Goal: Transaction & Acquisition: Purchase product/service

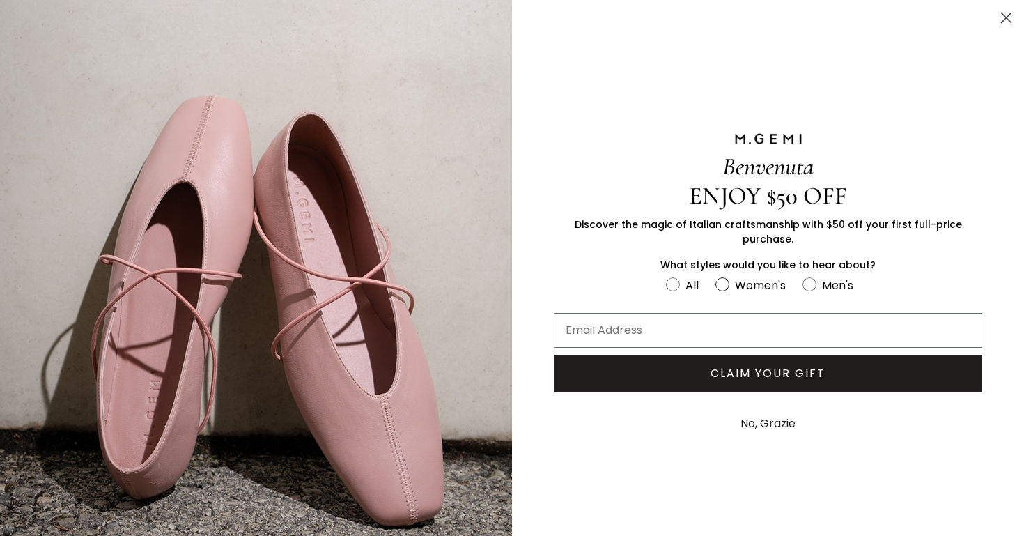
click at [720, 279] on circle "FULLSCREEN Form" at bounding box center [722, 284] width 13 height 13
click at [666, 276] on input "Women's" at bounding box center [665, 275] width 1 height 1
radio input "true"
click at [1005, 15] on circle "Close dialog" at bounding box center [1006, 17] width 23 height 23
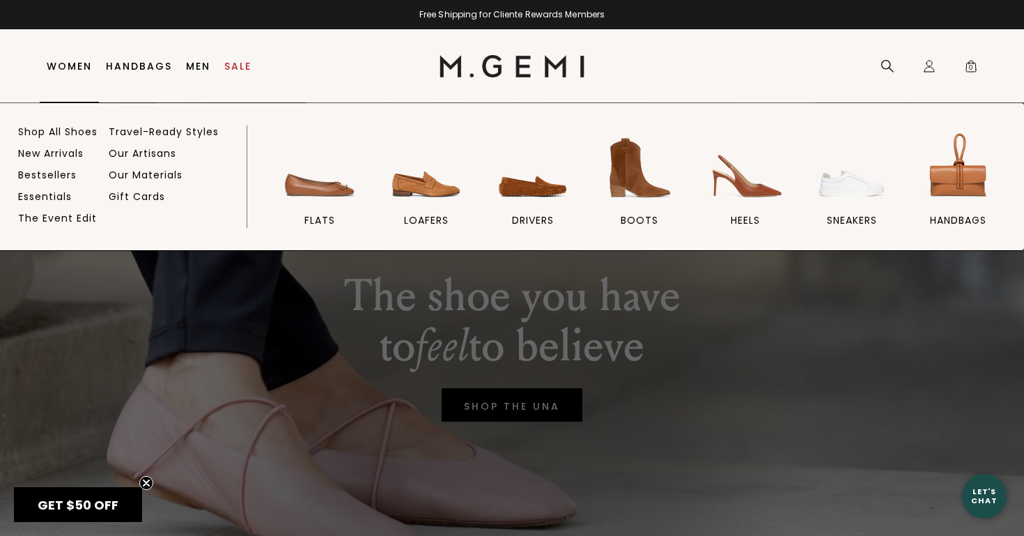
click at [61, 65] on link "Women" at bounding box center [69, 66] width 45 height 11
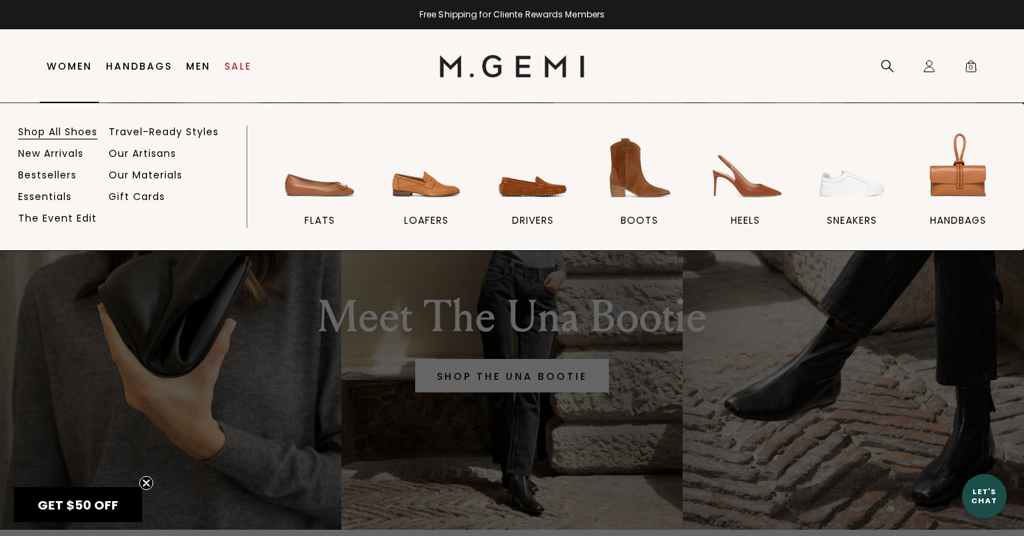
click at [61, 130] on link "Shop All Shoes" at bounding box center [57, 131] width 79 height 13
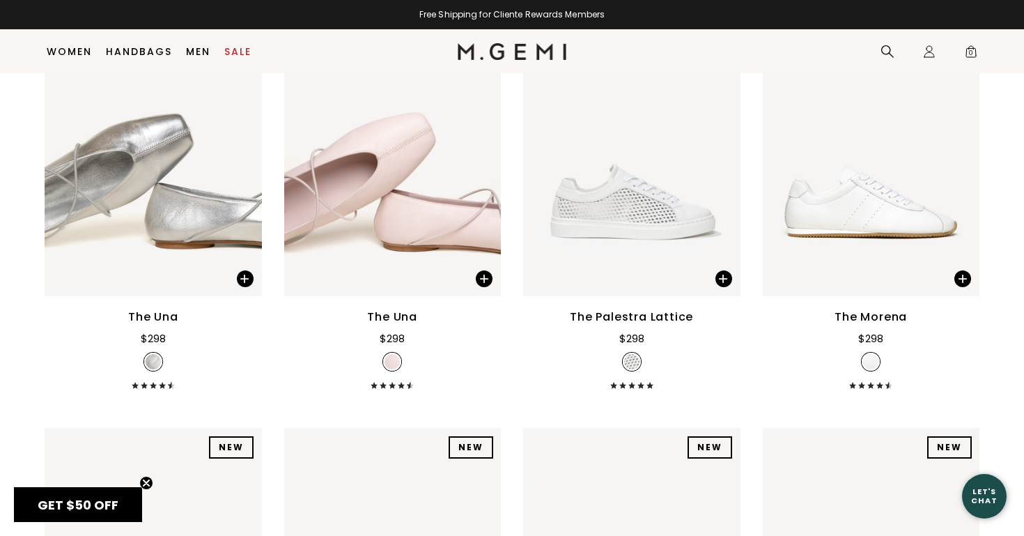
scroll to position [1530, 0]
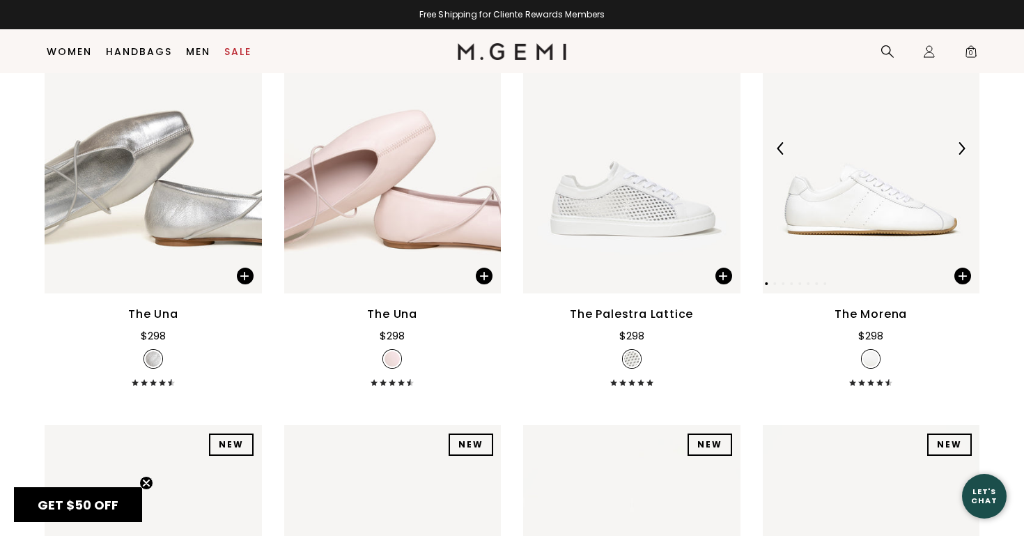
click at [962, 150] on img at bounding box center [961, 148] width 13 height 13
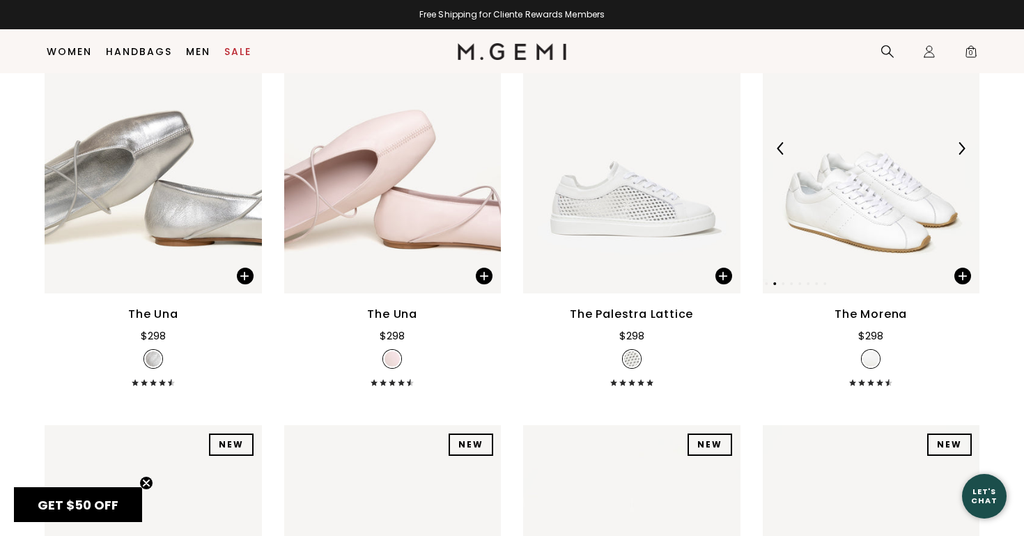
click at [962, 150] on img at bounding box center [961, 148] width 13 height 13
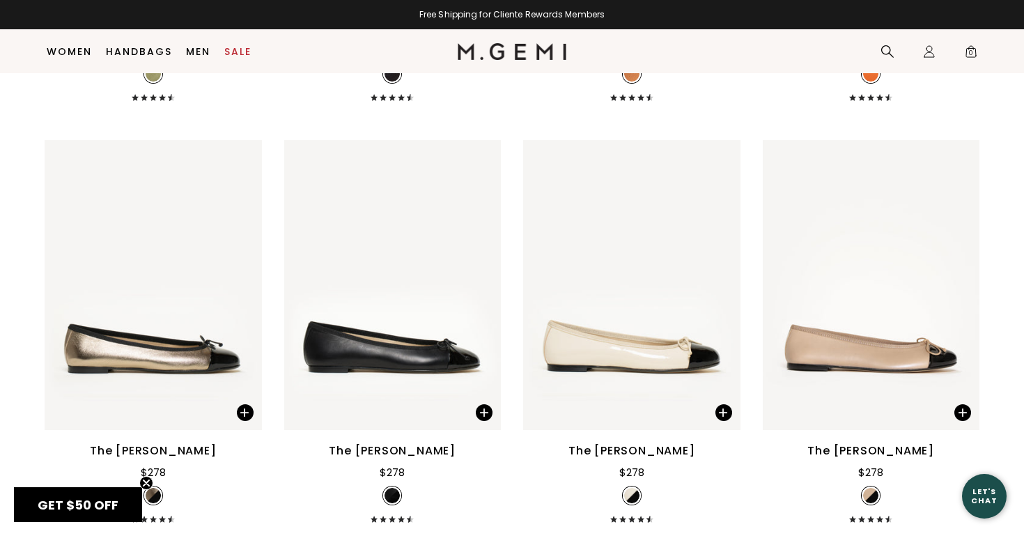
scroll to position [3505, 0]
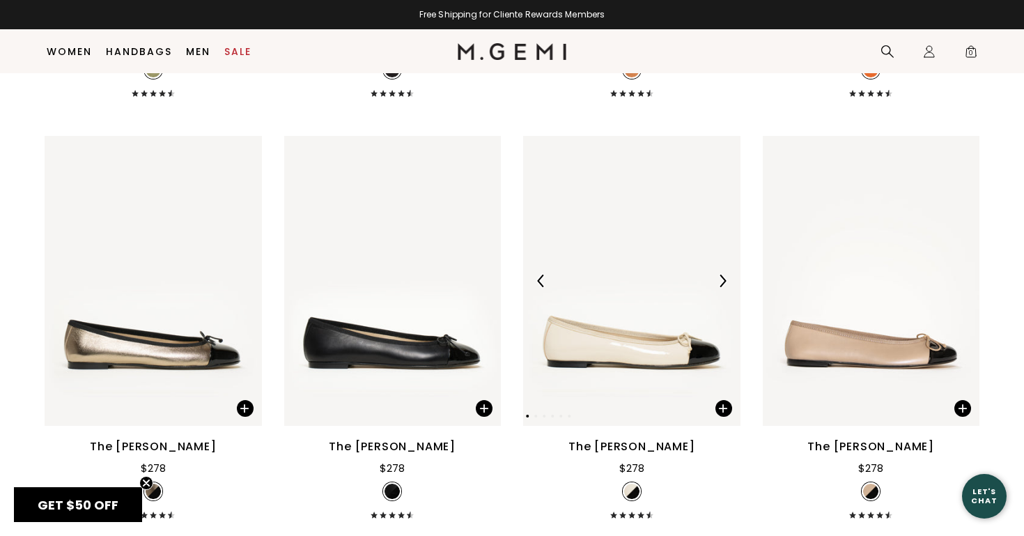
click at [724, 282] on img at bounding box center [722, 281] width 13 height 13
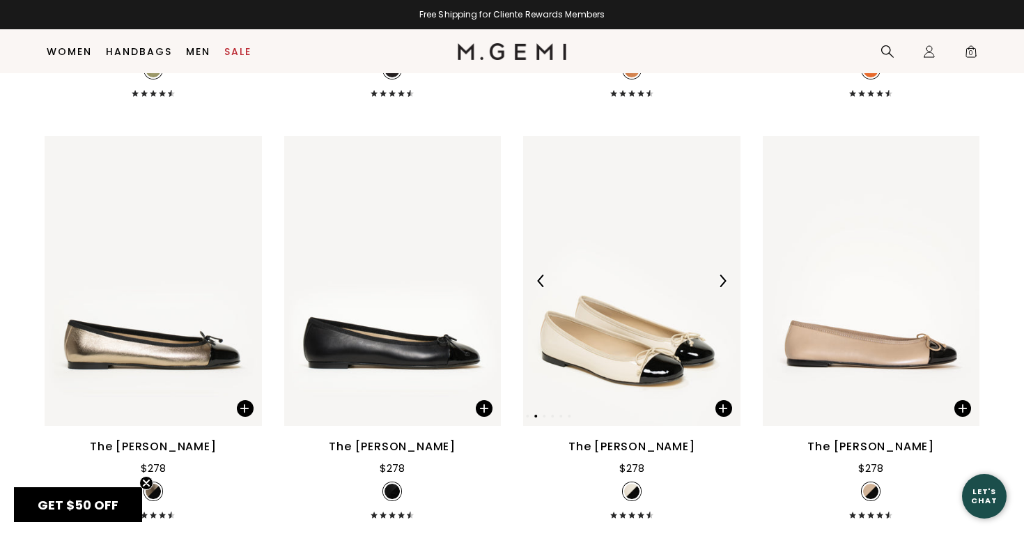
click at [724, 281] on img at bounding box center [722, 281] width 13 height 13
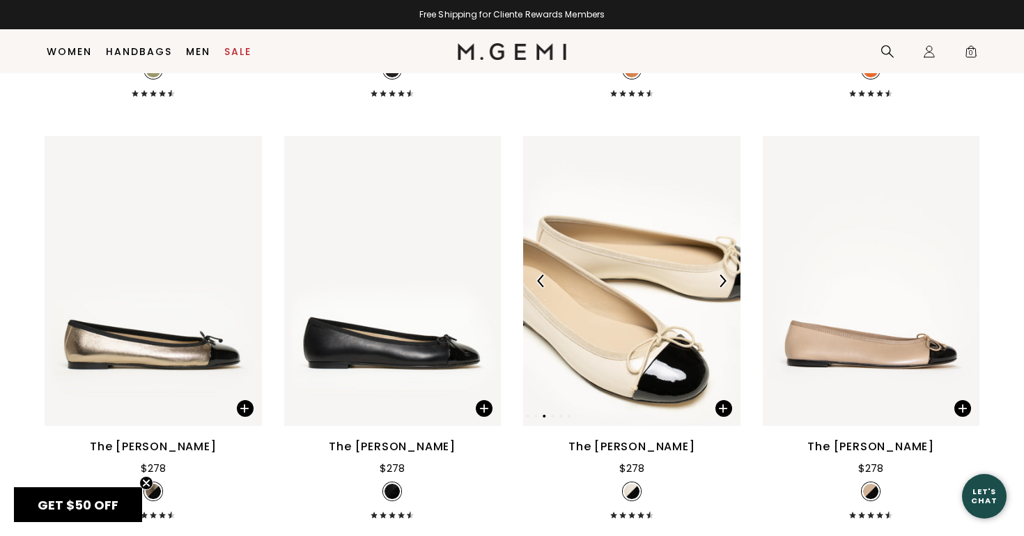
click at [724, 281] on img at bounding box center [722, 281] width 13 height 13
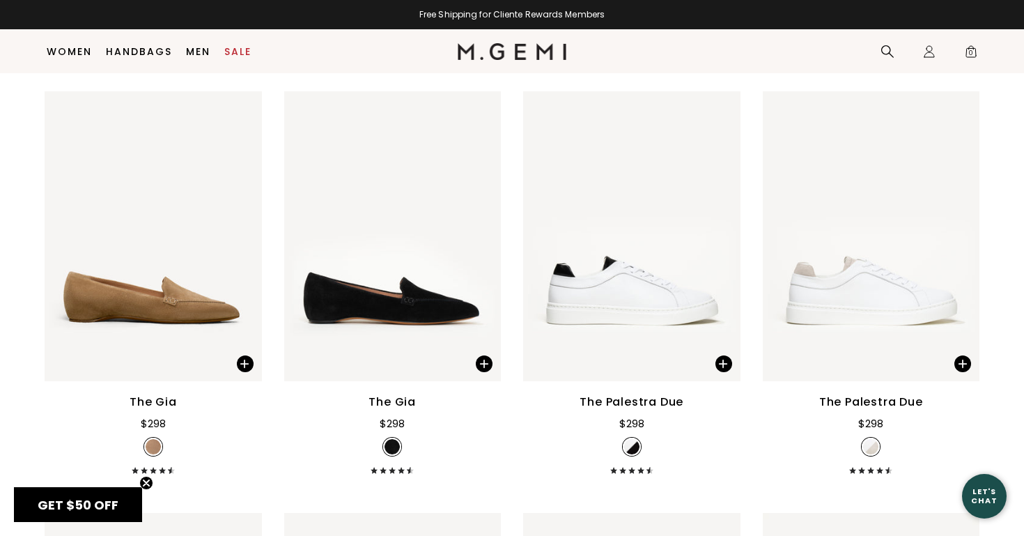
scroll to position [4924, 0]
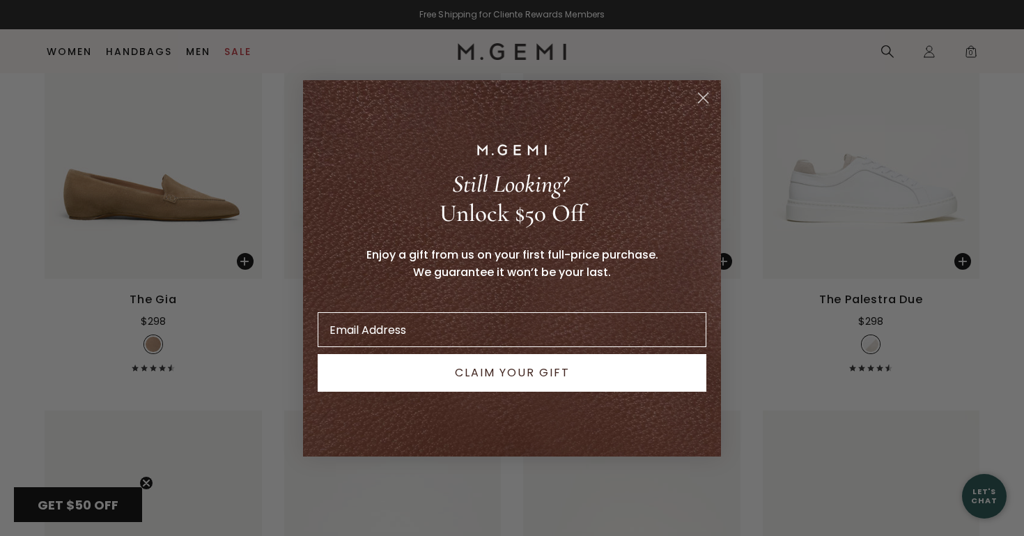
click at [703, 100] on circle "Close dialog" at bounding box center [703, 97] width 23 height 23
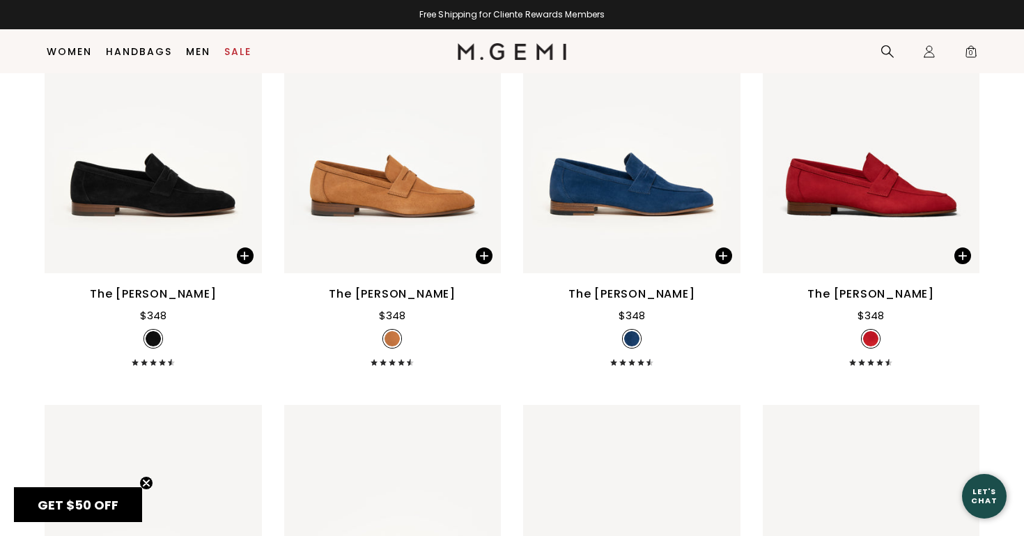
scroll to position [6618, 0]
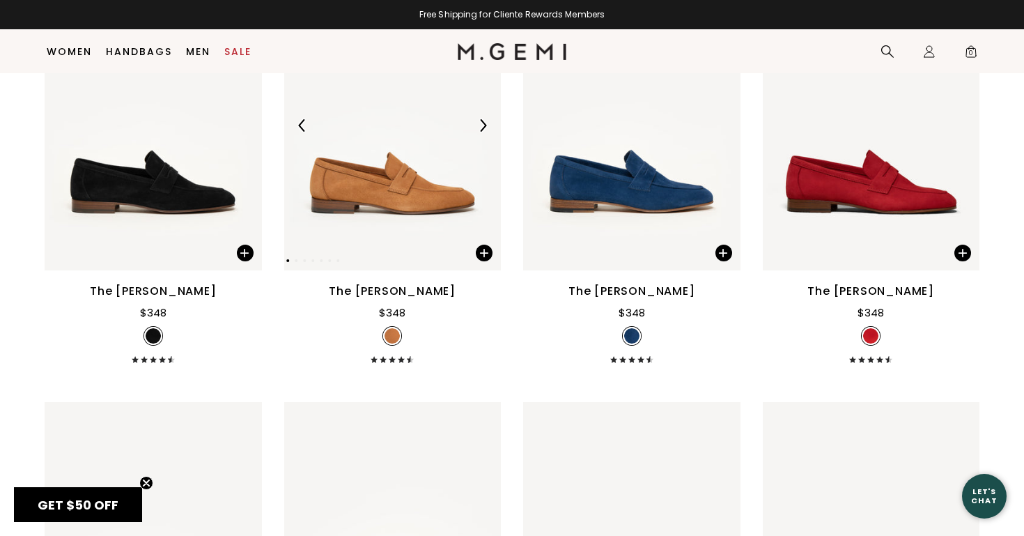
click at [485, 126] on img at bounding box center [483, 125] width 13 height 13
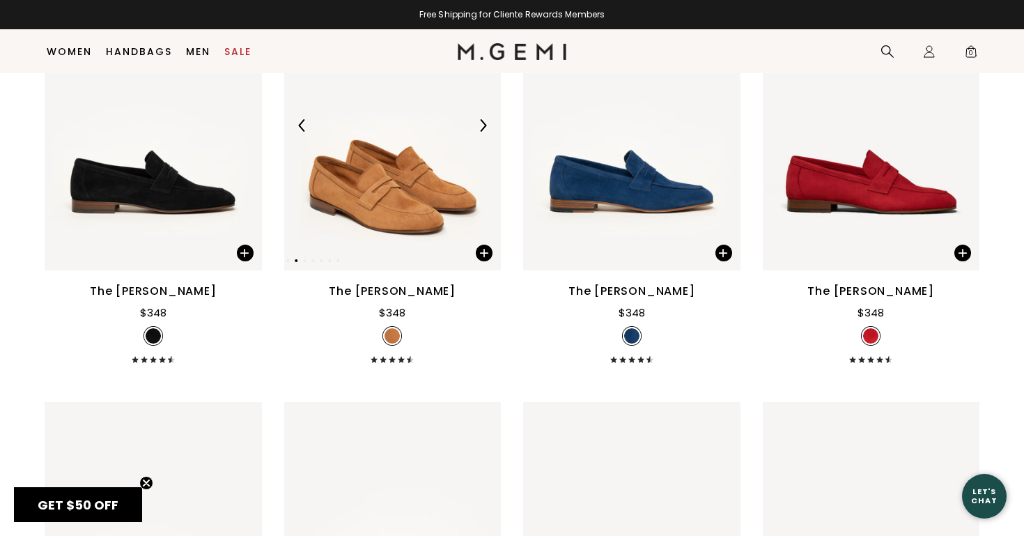
click at [485, 126] on img at bounding box center [483, 125] width 13 height 13
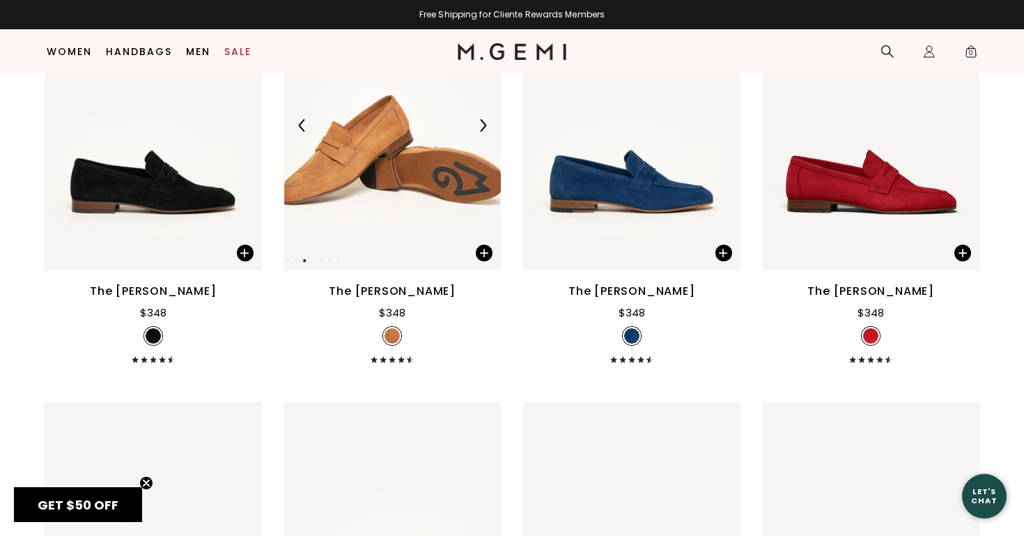
click at [485, 126] on img at bounding box center [483, 125] width 13 height 13
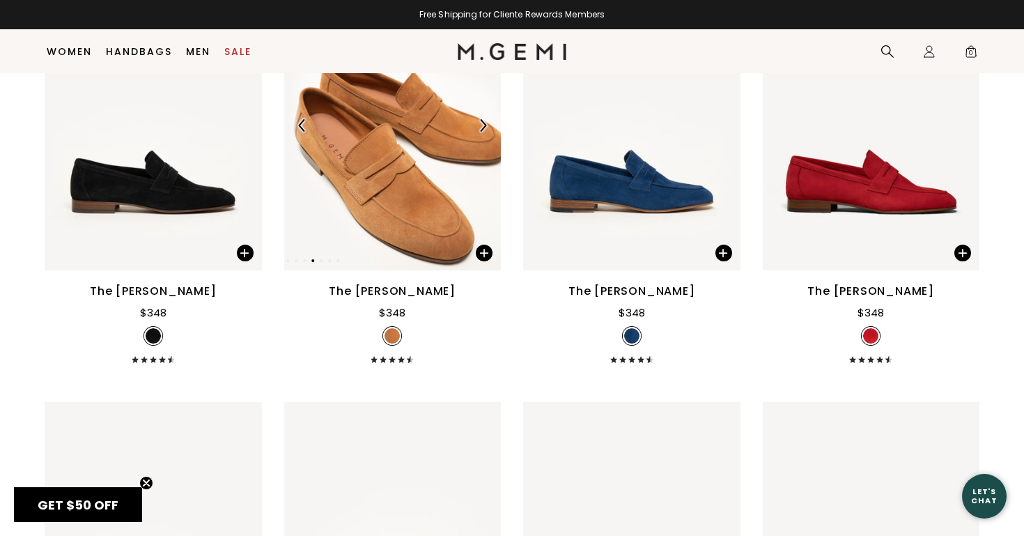
click at [485, 126] on img at bounding box center [483, 125] width 13 height 13
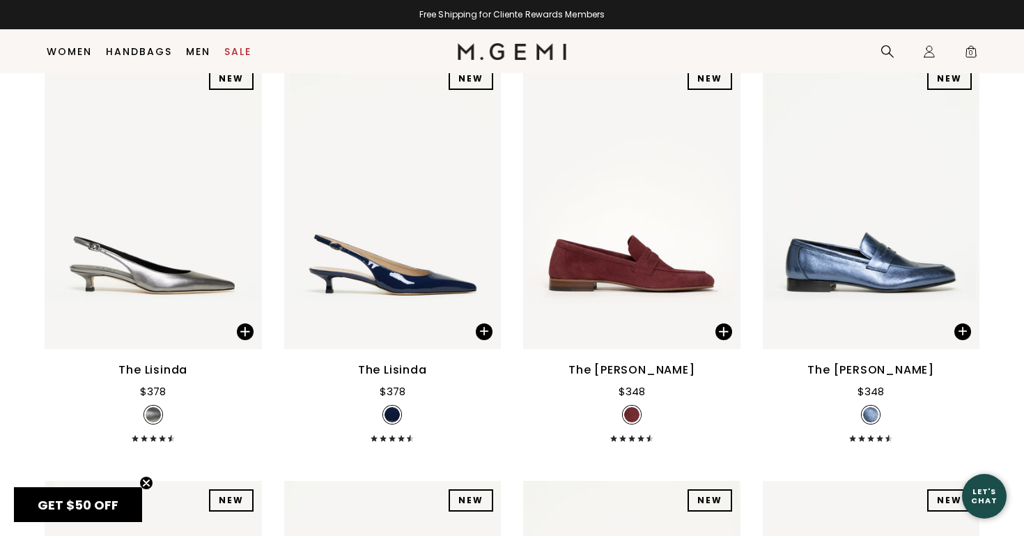
scroll to position [11180, 0]
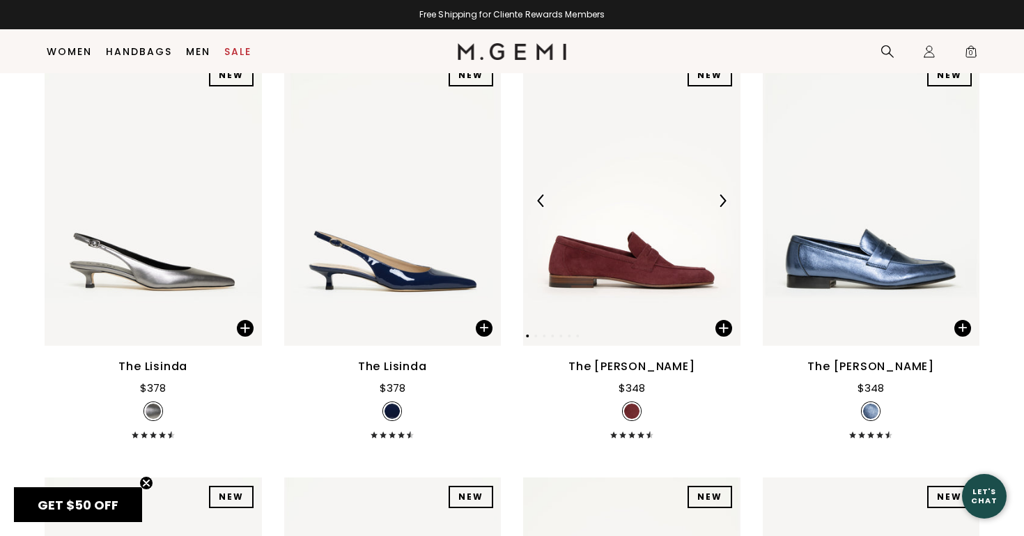
click at [720, 200] on img at bounding box center [722, 200] width 13 height 13
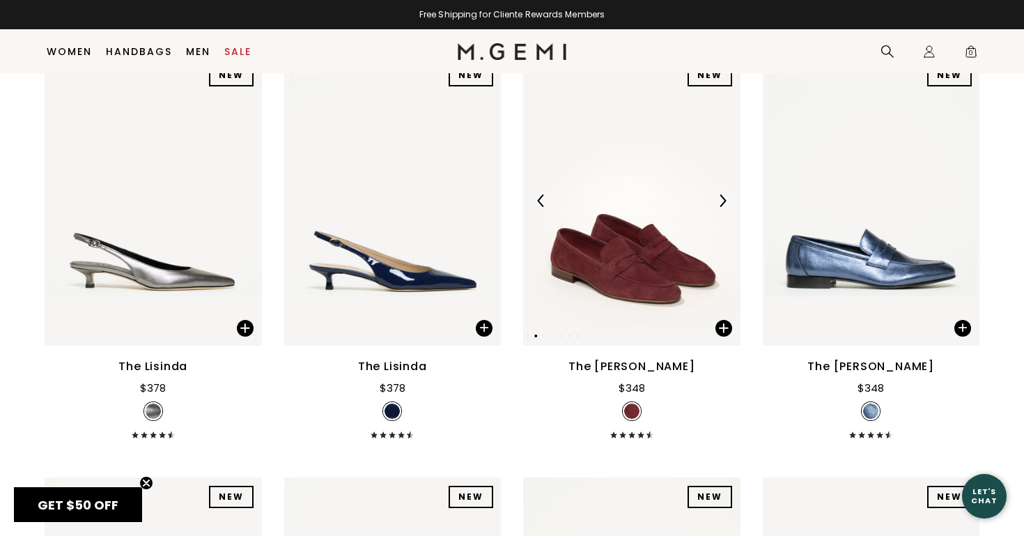
click at [720, 200] on img at bounding box center [722, 200] width 13 height 13
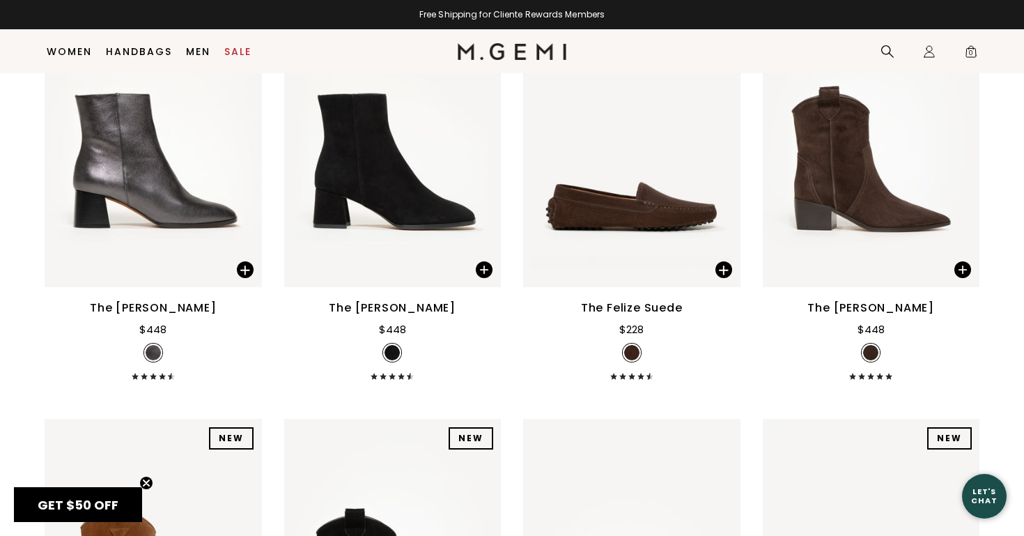
scroll to position [13678, 0]
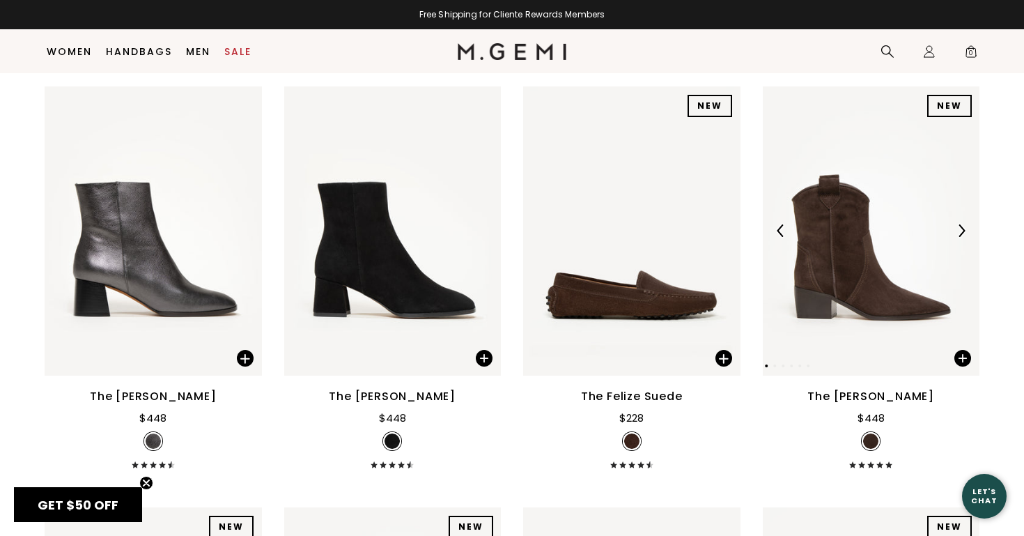
click at [965, 234] on img at bounding box center [961, 230] width 13 height 13
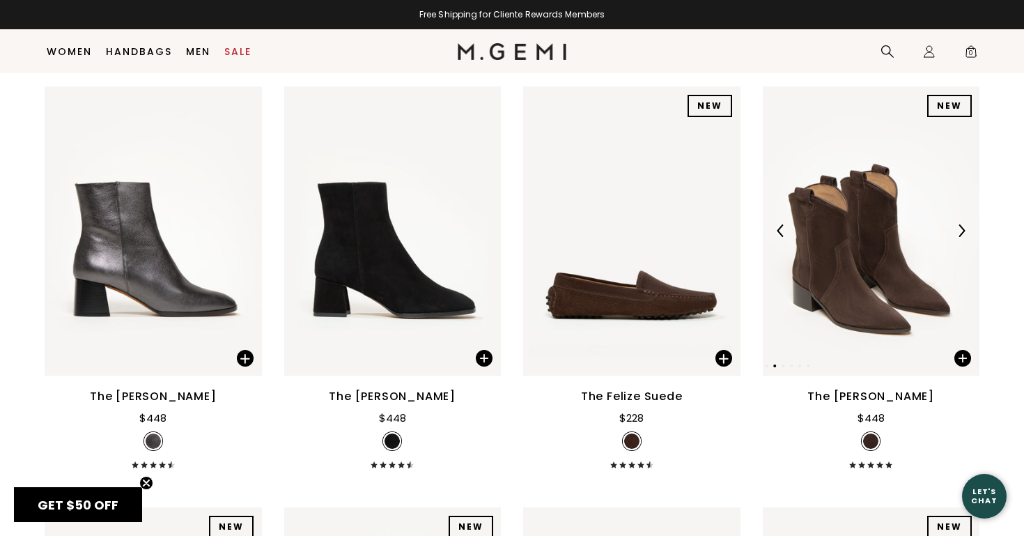
click at [965, 234] on img at bounding box center [961, 230] width 13 height 13
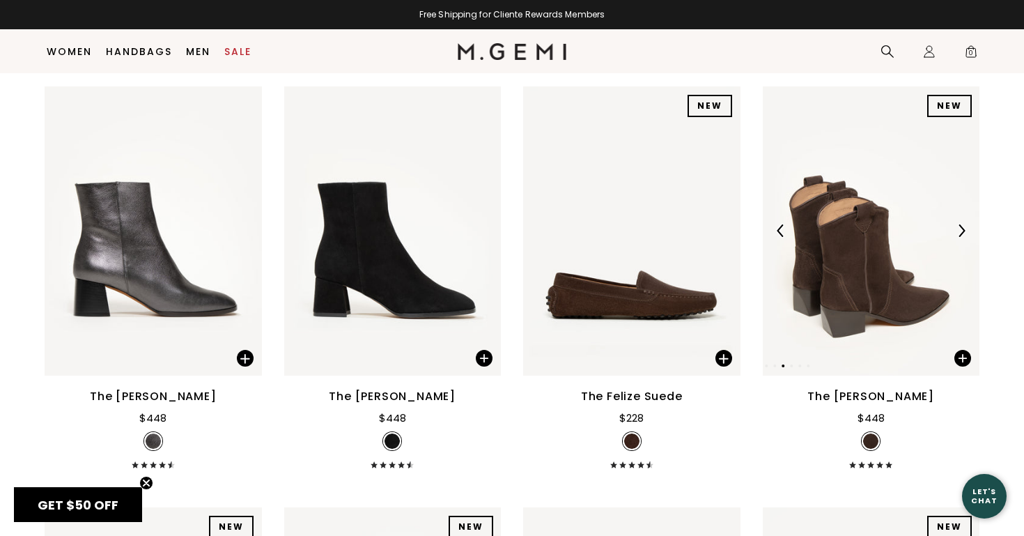
click at [965, 234] on img at bounding box center [961, 230] width 13 height 13
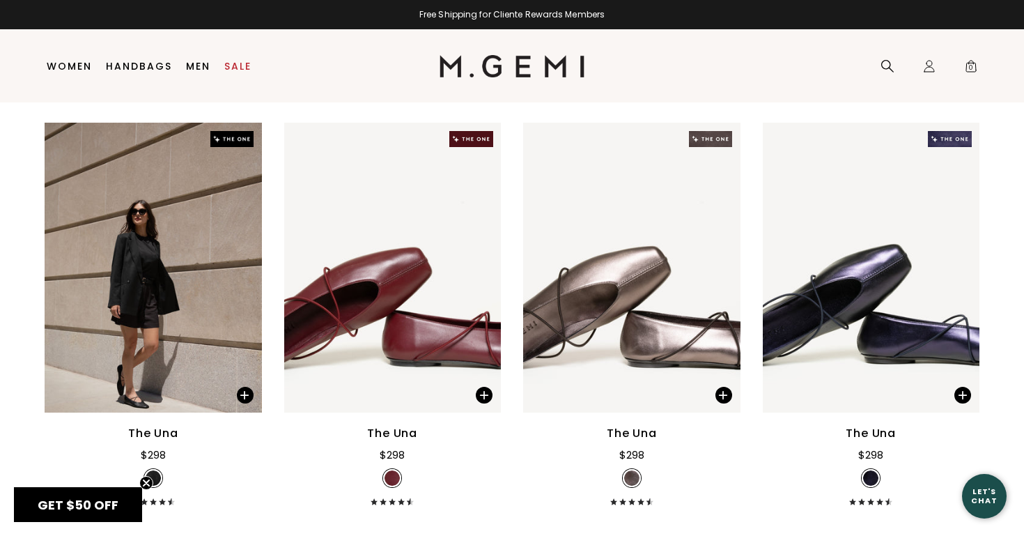
scroll to position [0, 0]
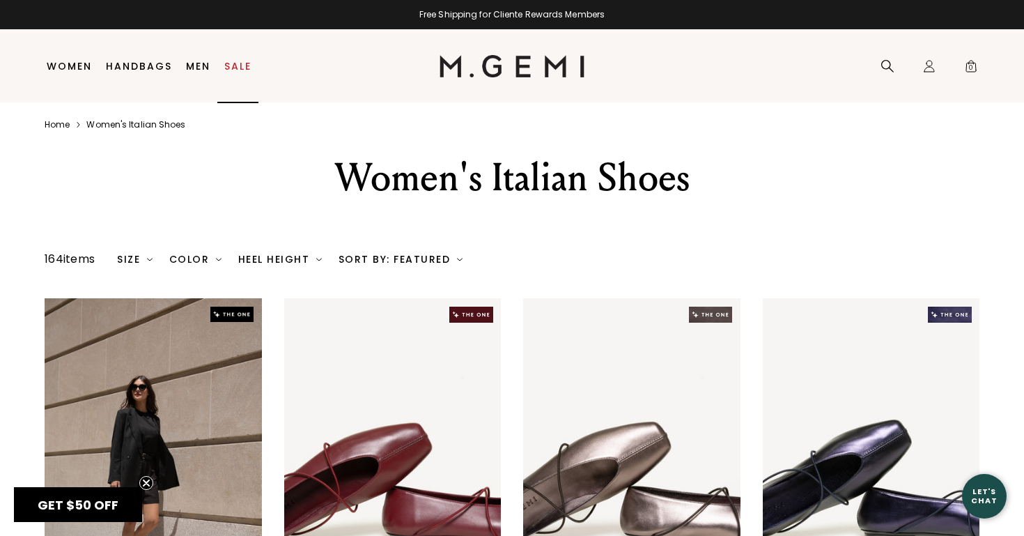
click at [235, 62] on link "Sale" at bounding box center [237, 66] width 27 height 11
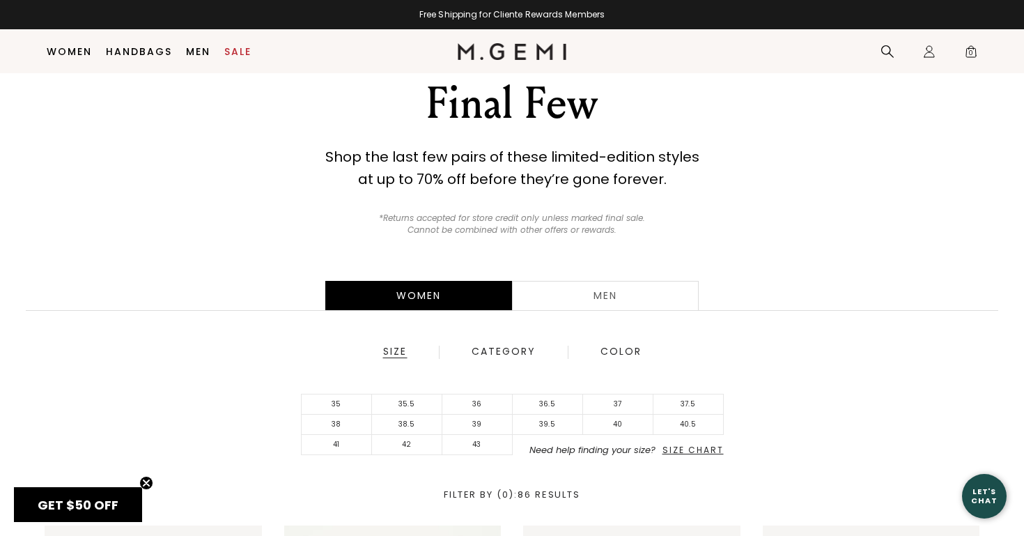
scroll to position [40, 0]
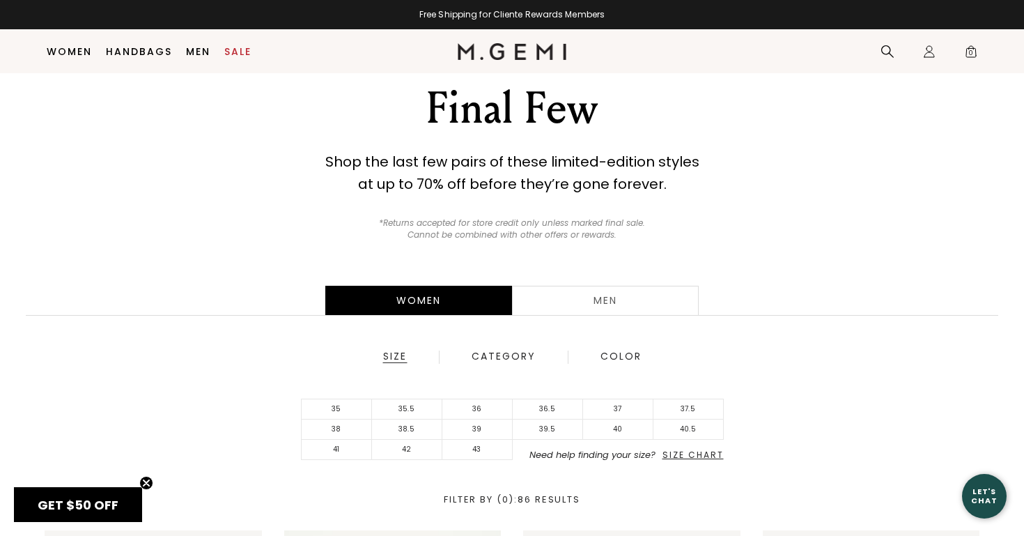
click at [399, 298] on div "Women" at bounding box center [418, 300] width 187 height 29
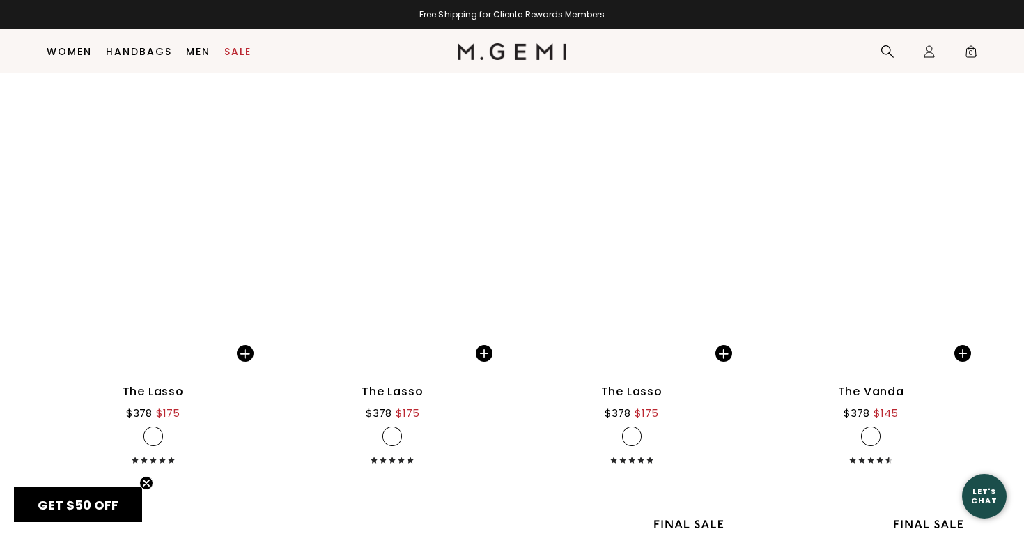
scroll to position [4281, 0]
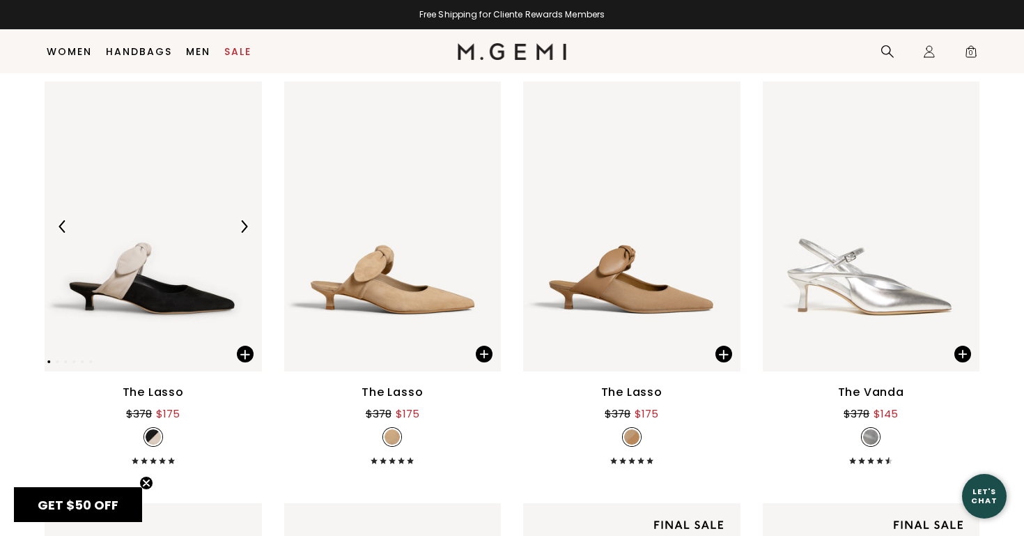
click at [148, 295] on img at bounding box center [153, 227] width 217 height 290
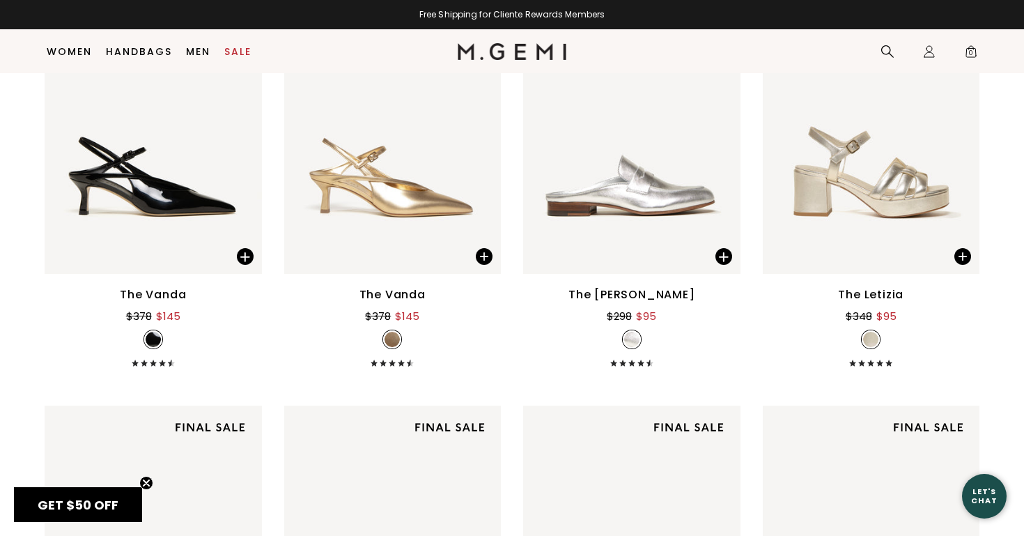
scroll to position [4794, 0]
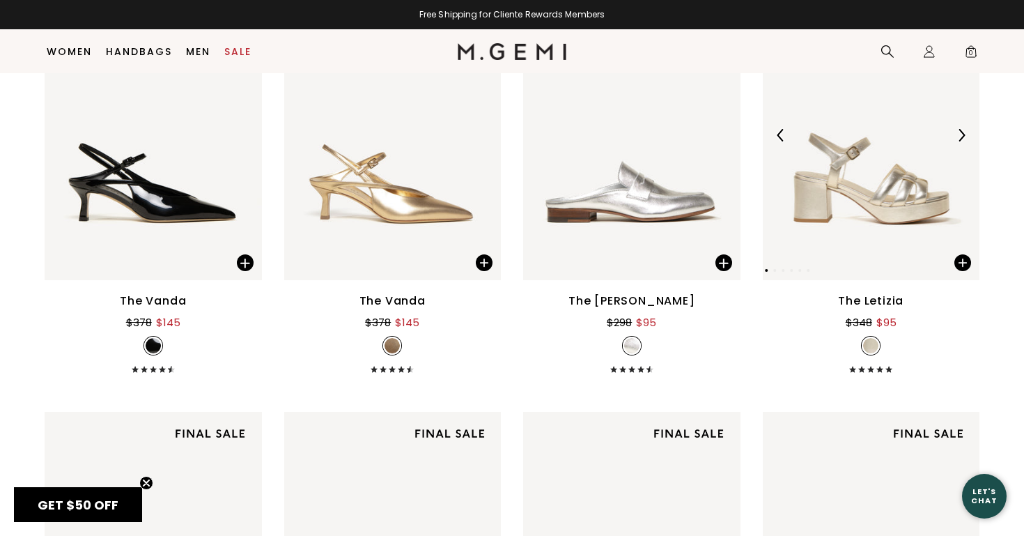
click at [858, 218] on img at bounding box center [871, 135] width 217 height 290
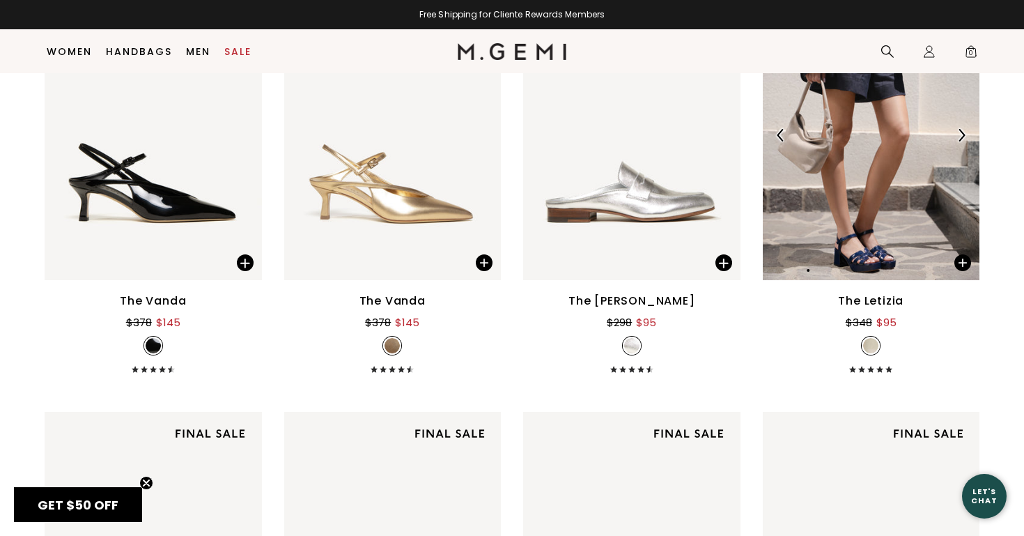
click at [858, 218] on img at bounding box center [871, 135] width 217 height 290
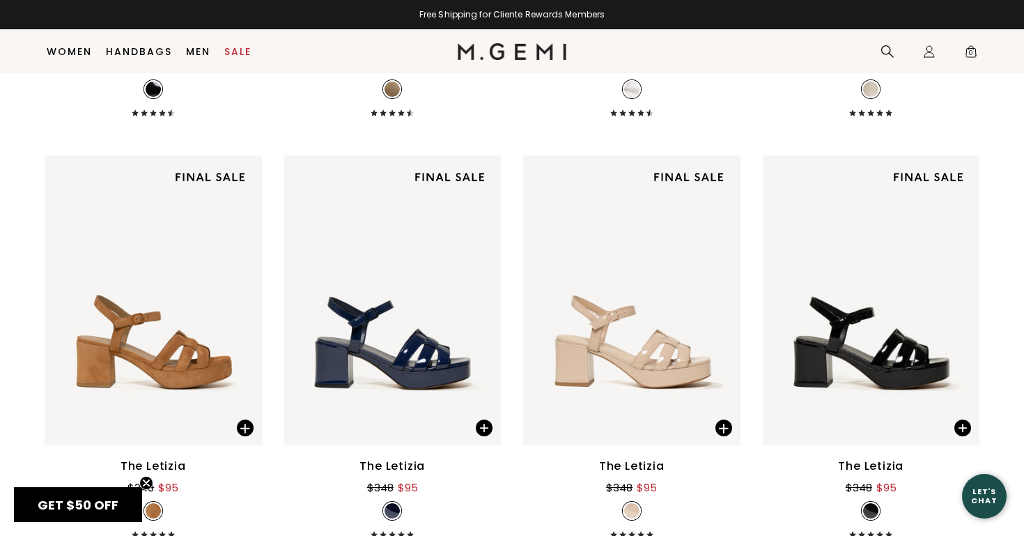
scroll to position [5104, 0]
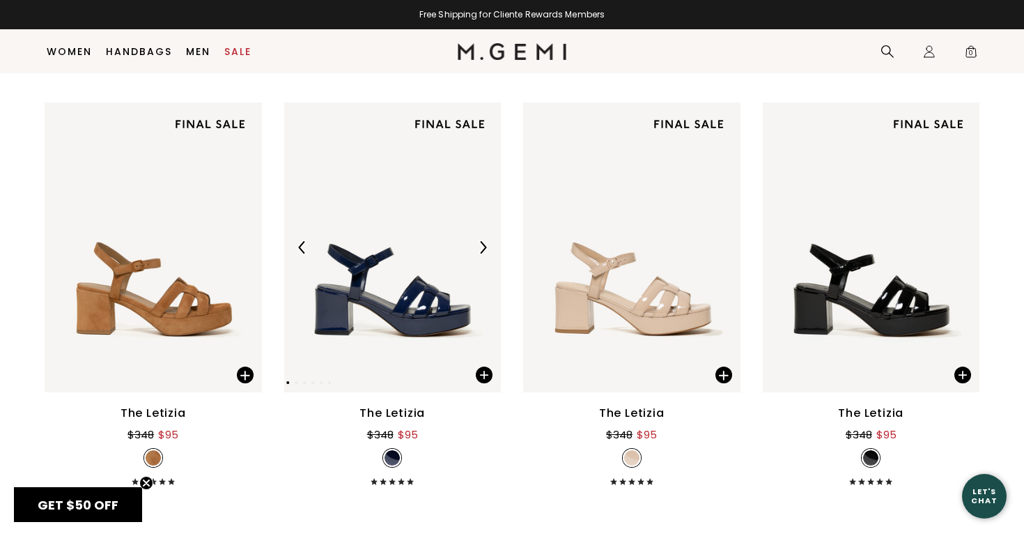
click at [402, 304] on img at bounding box center [392, 247] width 217 height 290
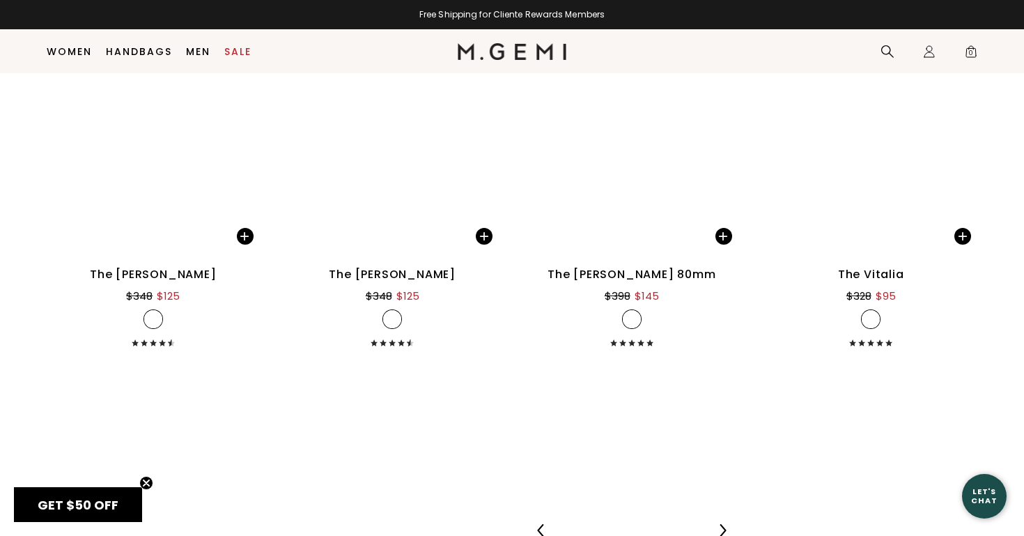
scroll to position [8494, 0]
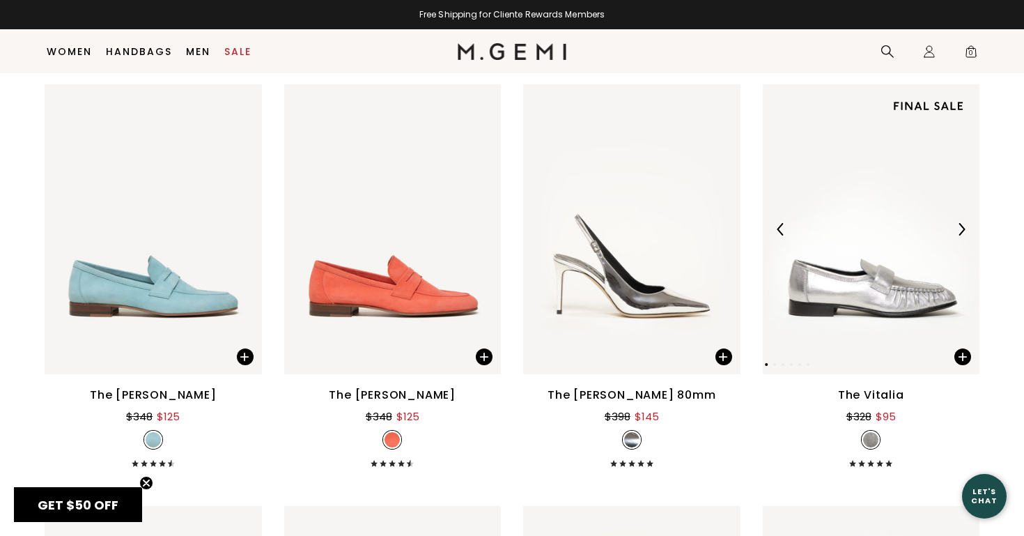
click at [881, 253] on img at bounding box center [871, 229] width 217 height 290
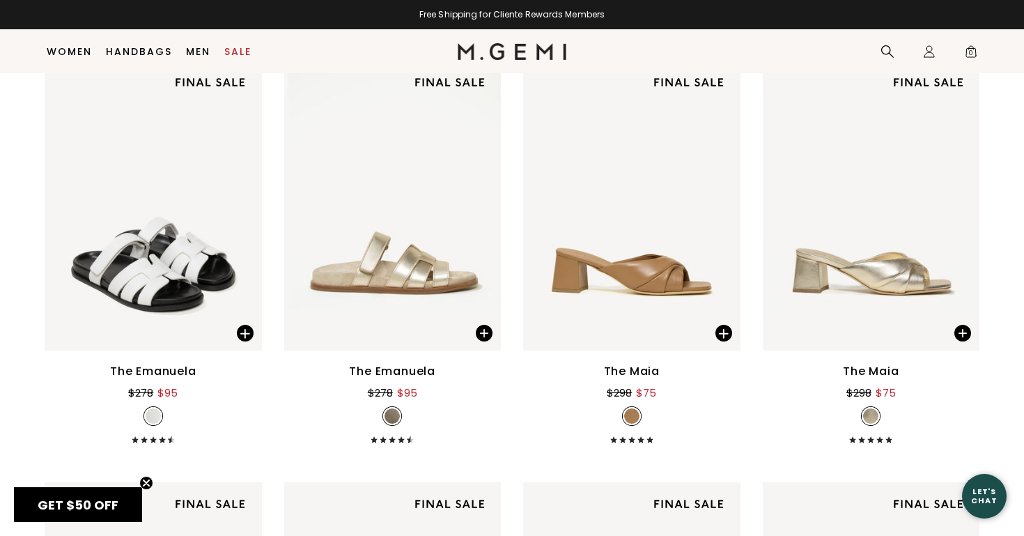
scroll to position [7673, 0]
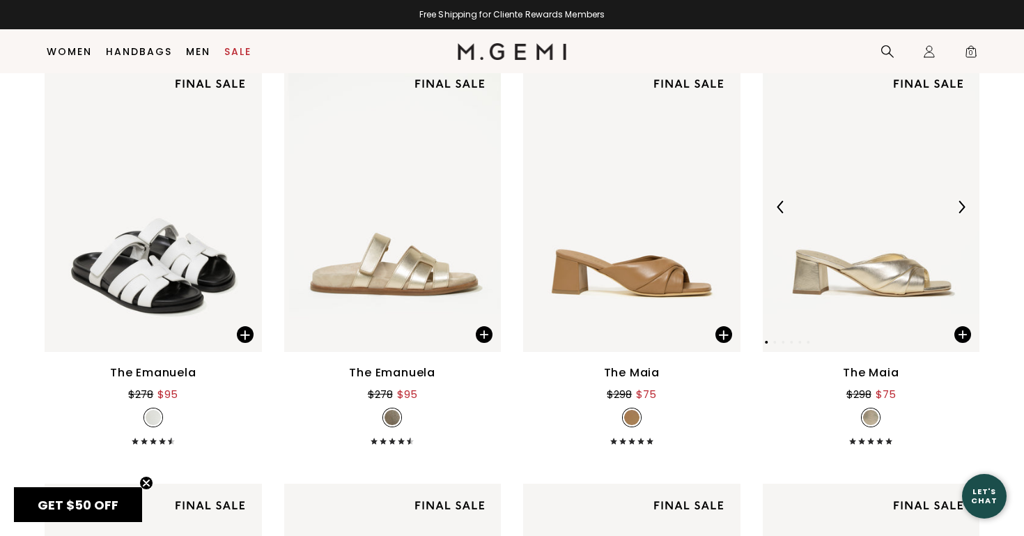
click at [833, 279] on img at bounding box center [871, 207] width 217 height 290
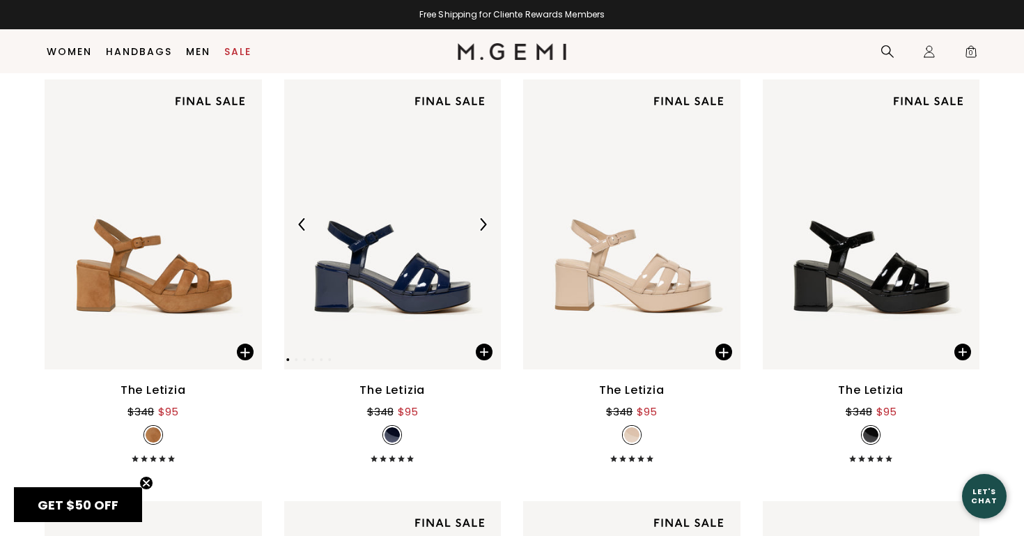
scroll to position [5133, 0]
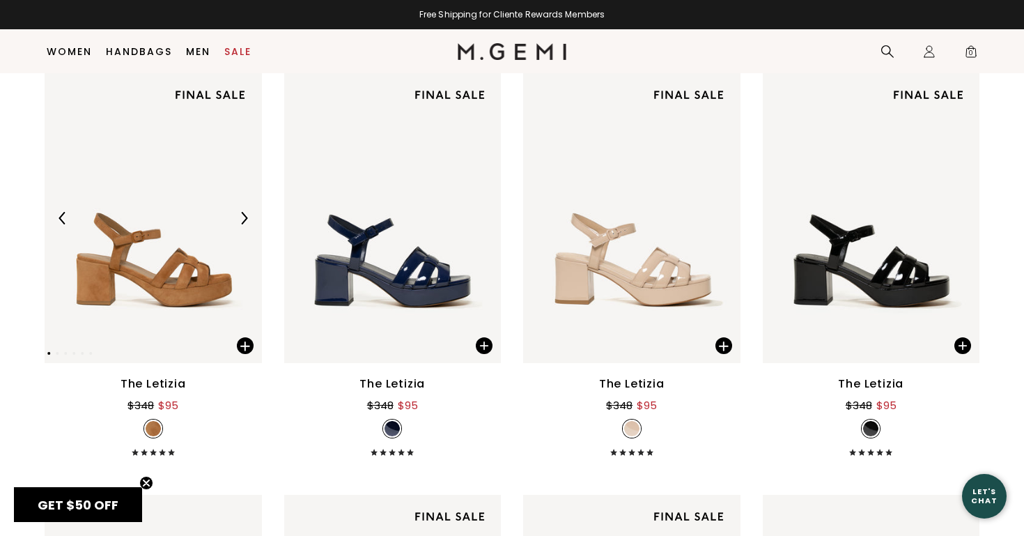
click at [177, 245] on img at bounding box center [153, 218] width 217 height 290
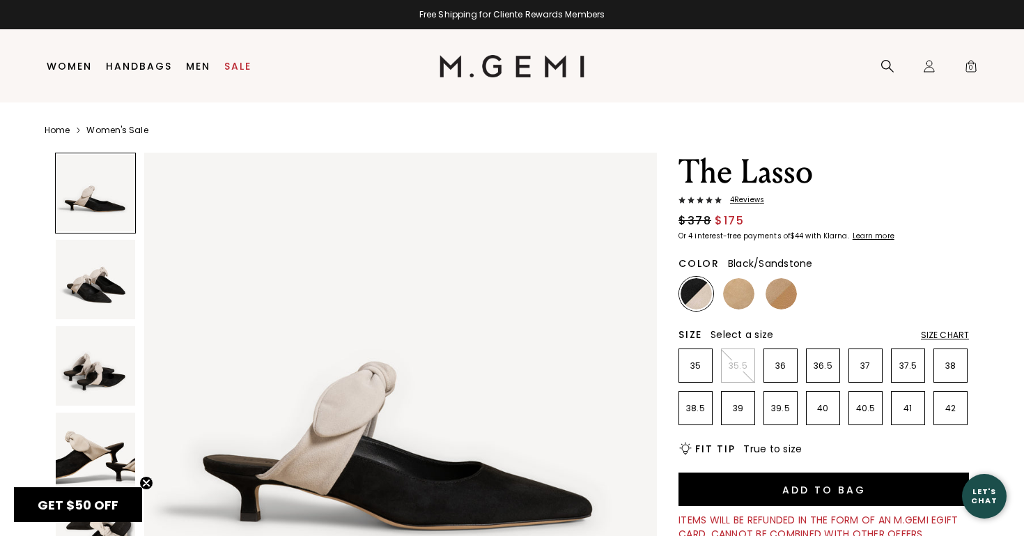
click at [85, 282] on img at bounding box center [95, 279] width 79 height 79
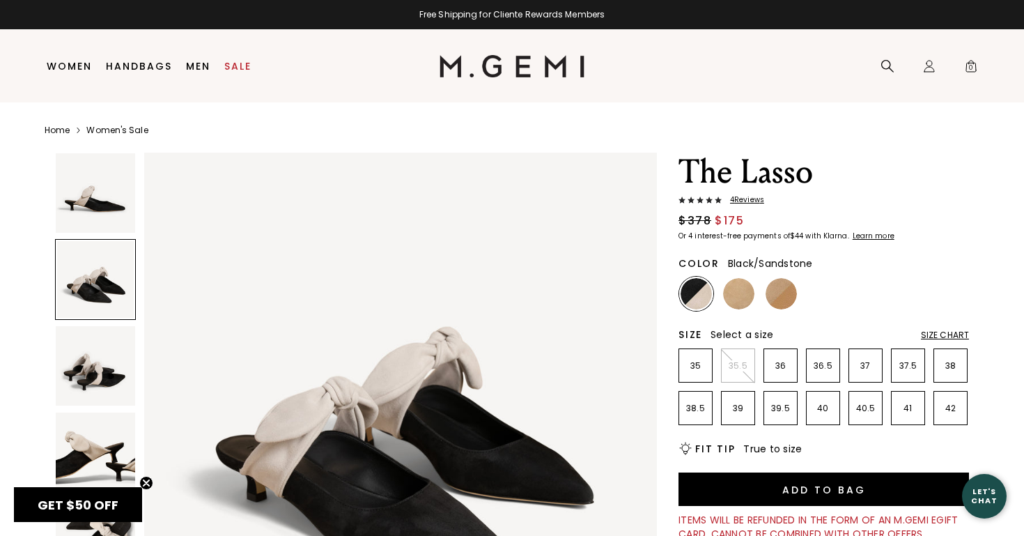
click at [86, 356] on img at bounding box center [95, 365] width 79 height 79
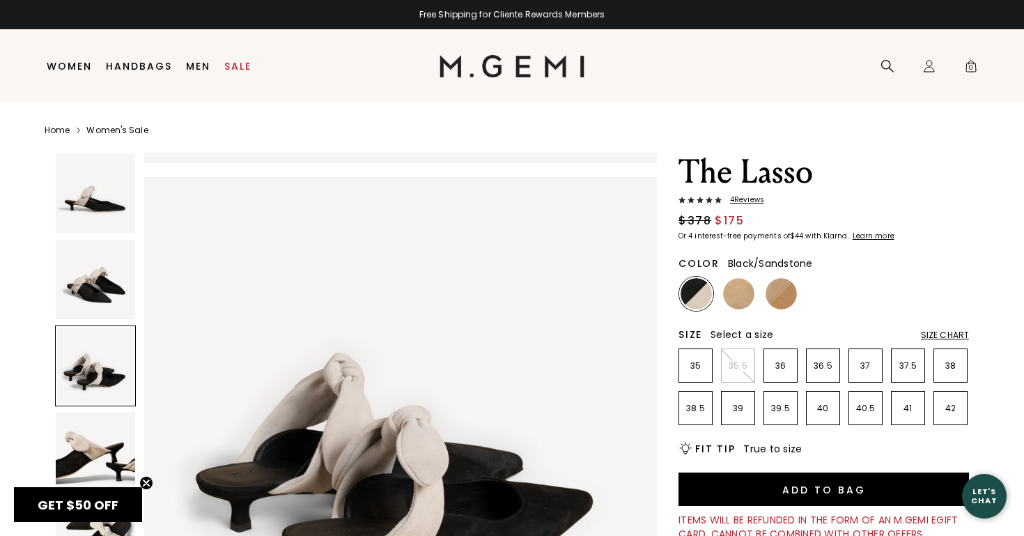
scroll to position [1053, 0]
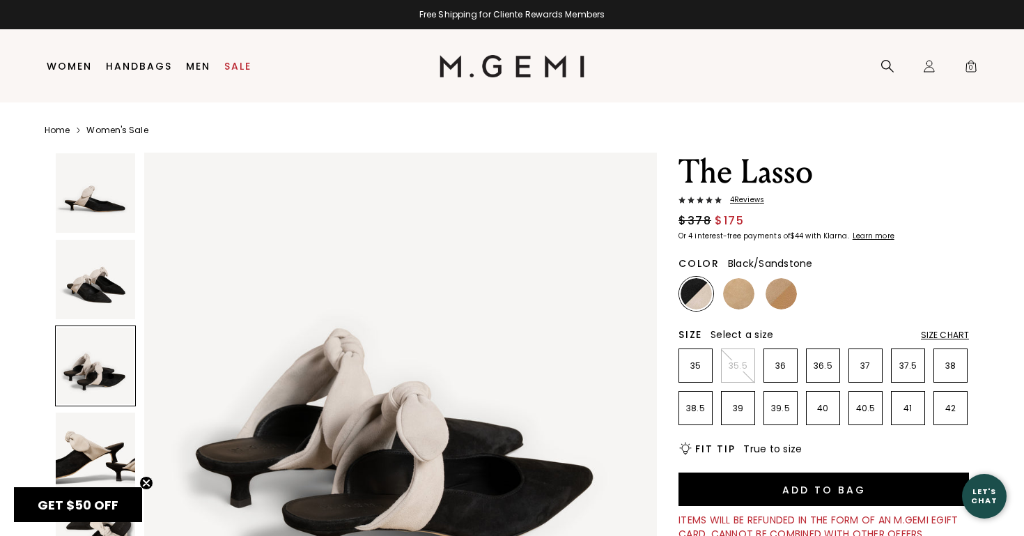
click at [84, 448] on img at bounding box center [95, 451] width 79 height 79
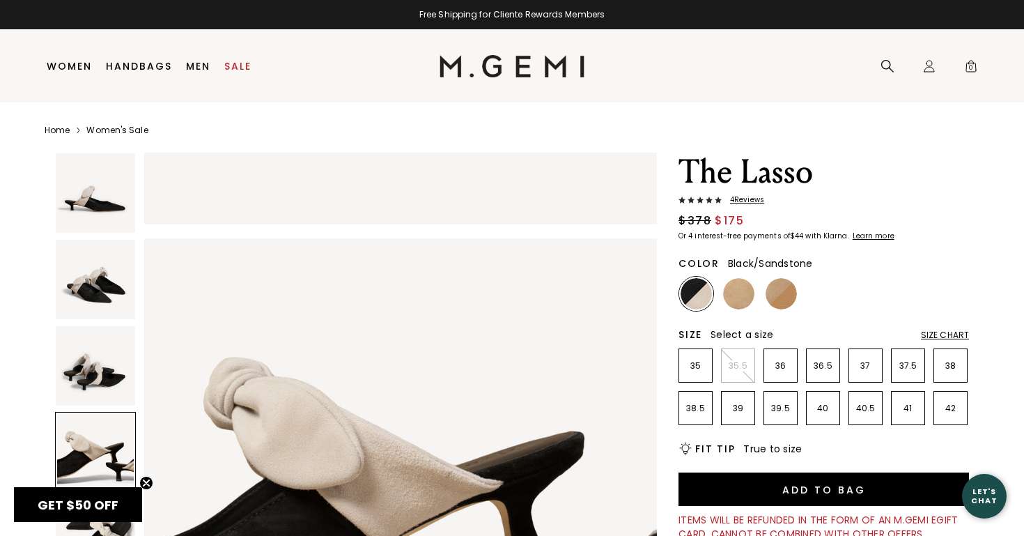
scroll to position [1580, 0]
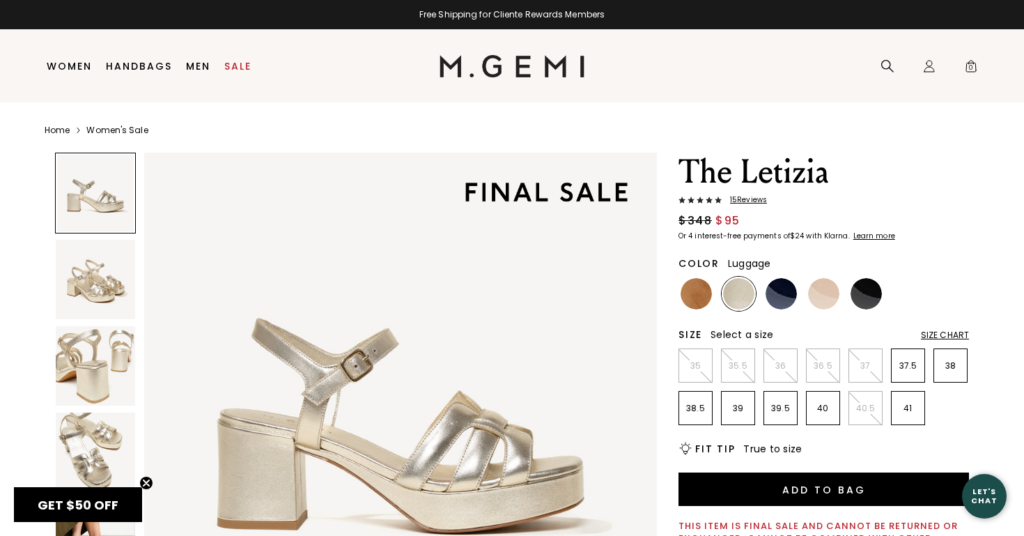
click at [692, 291] on img at bounding box center [696, 293] width 31 height 31
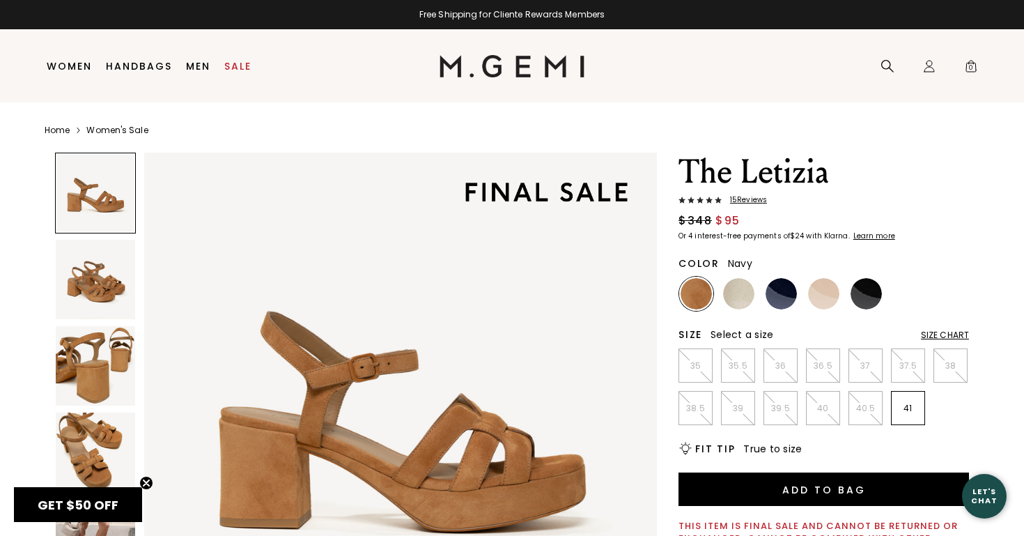
click at [779, 291] on img at bounding box center [781, 293] width 31 height 31
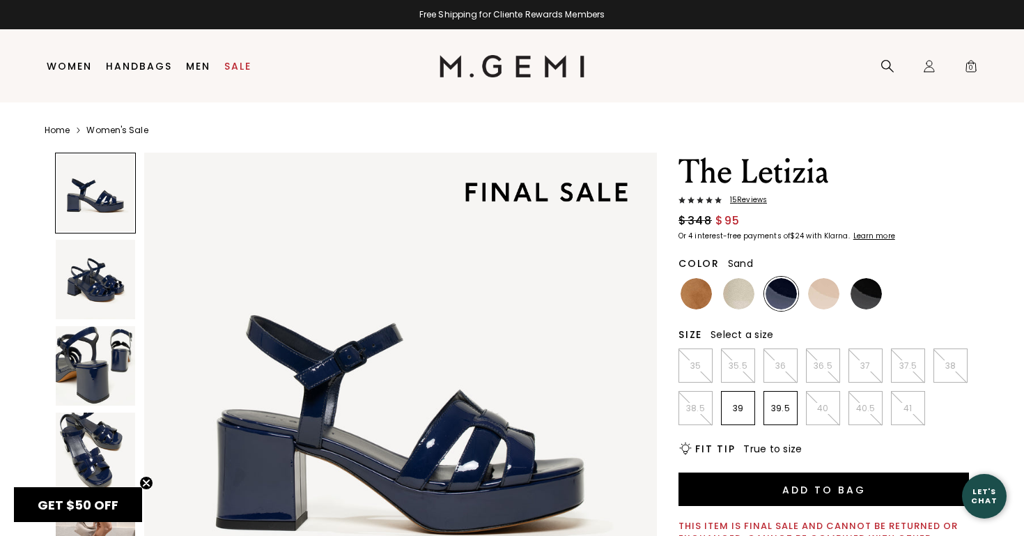
click at [821, 295] on img at bounding box center [823, 293] width 31 height 31
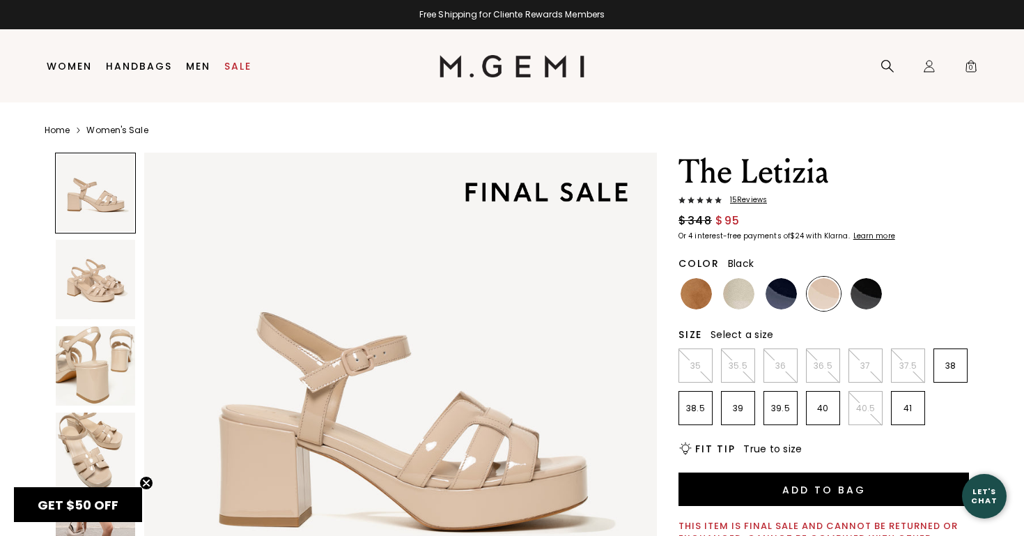
click at [869, 294] on img at bounding box center [866, 293] width 31 height 31
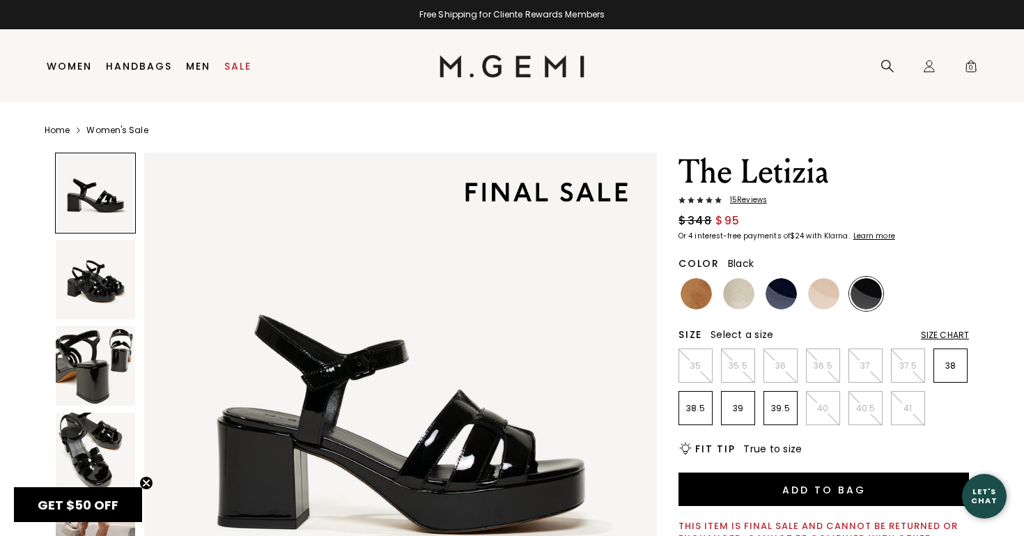
click at [748, 201] on span "15 Review s" at bounding box center [744, 200] width 45 height 8
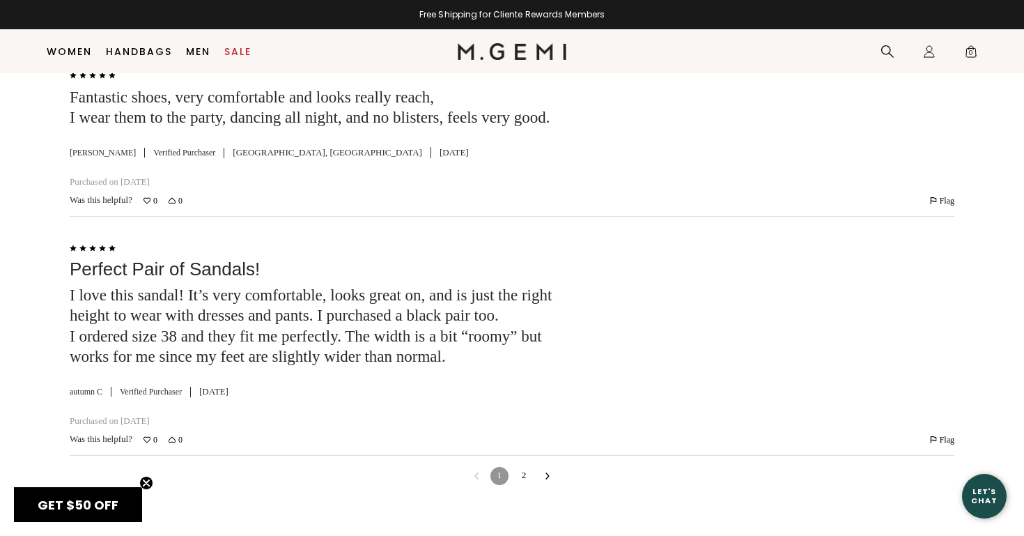
scroll to position [4185, 0]
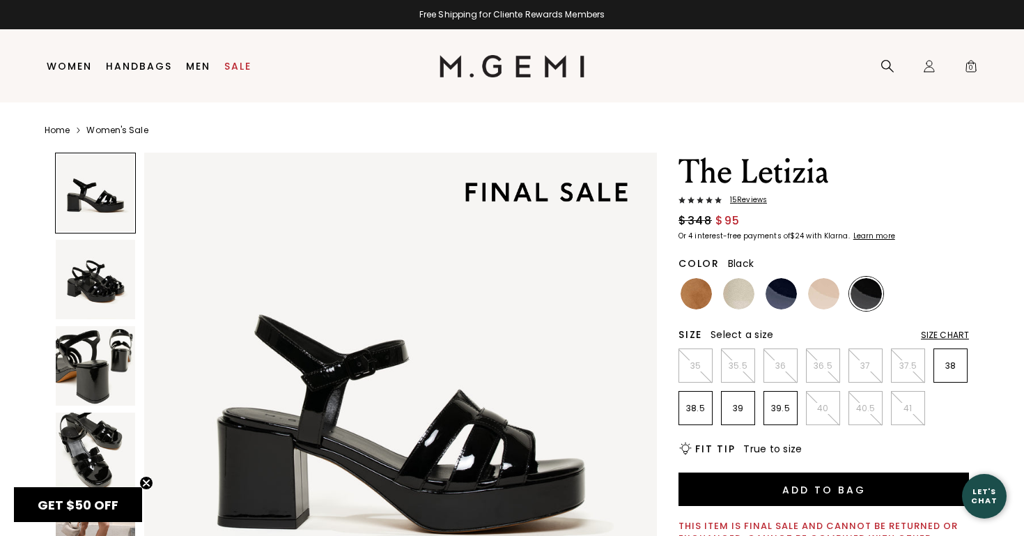
click at [944, 334] on div "Size Chart" at bounding box center [945, 335] width 48 height 11
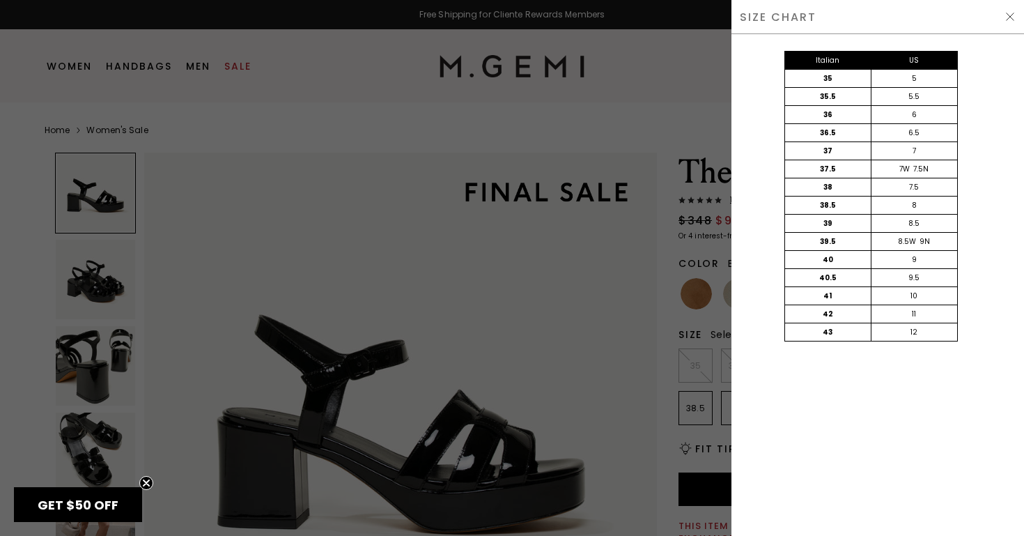
click at [1007, 16] on img at bounding box center [1010, 16] width 11 height 11
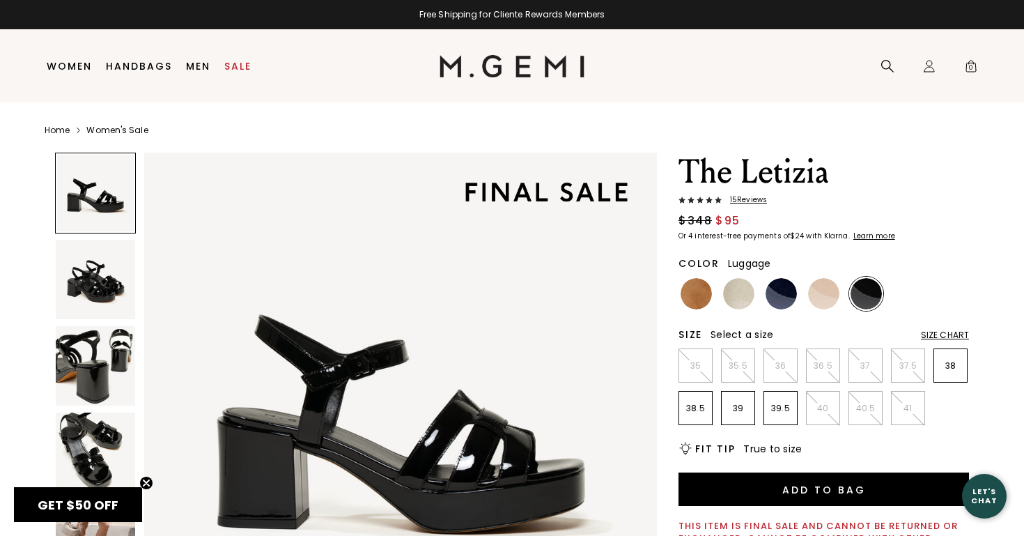
click at [686, 290] on img at bounding box center [696, 293] width 31 height 31
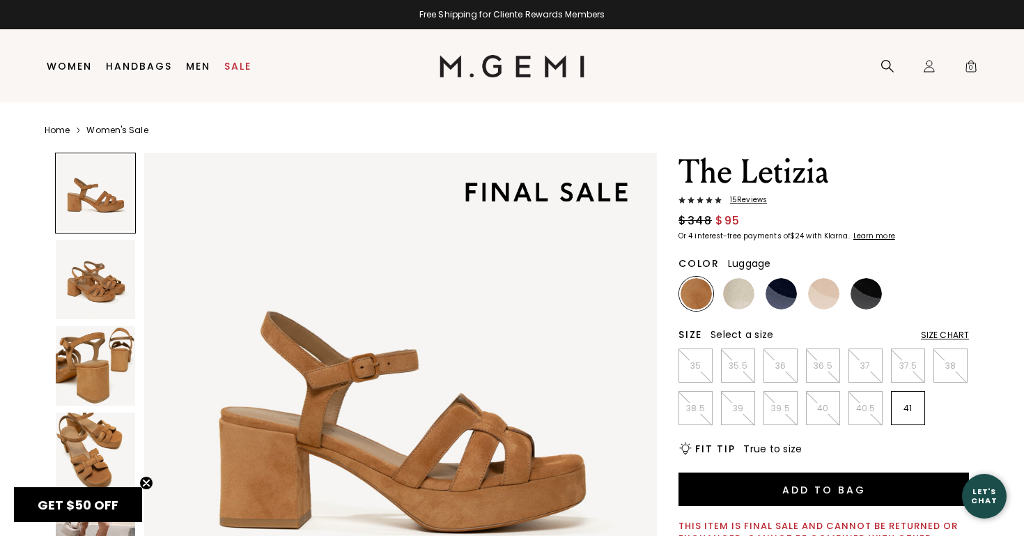
click at [99, 375] on img at bounding box center [95, 365] width 79 height 79
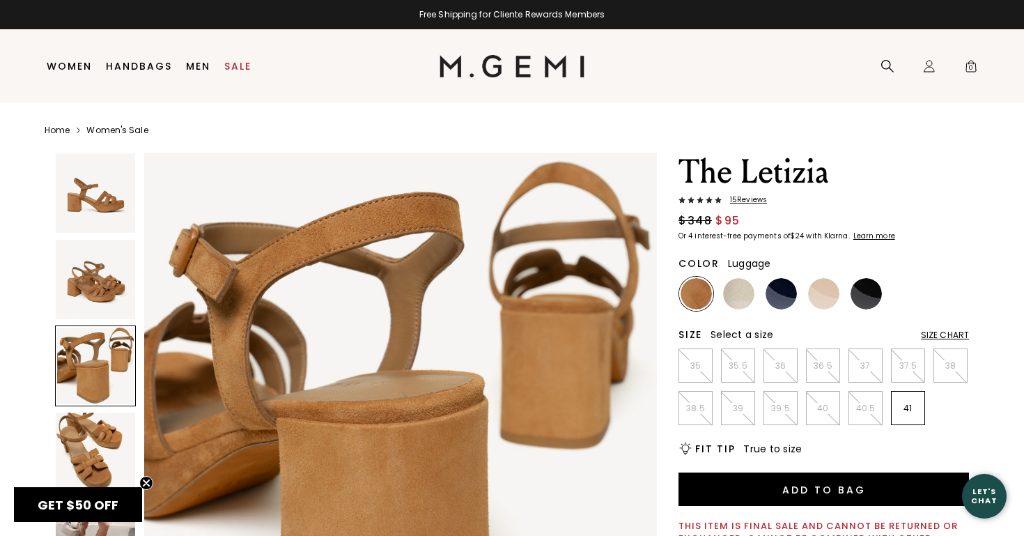
click at [100, 453] on img at bounding box center [95, 451] width 79 height 79
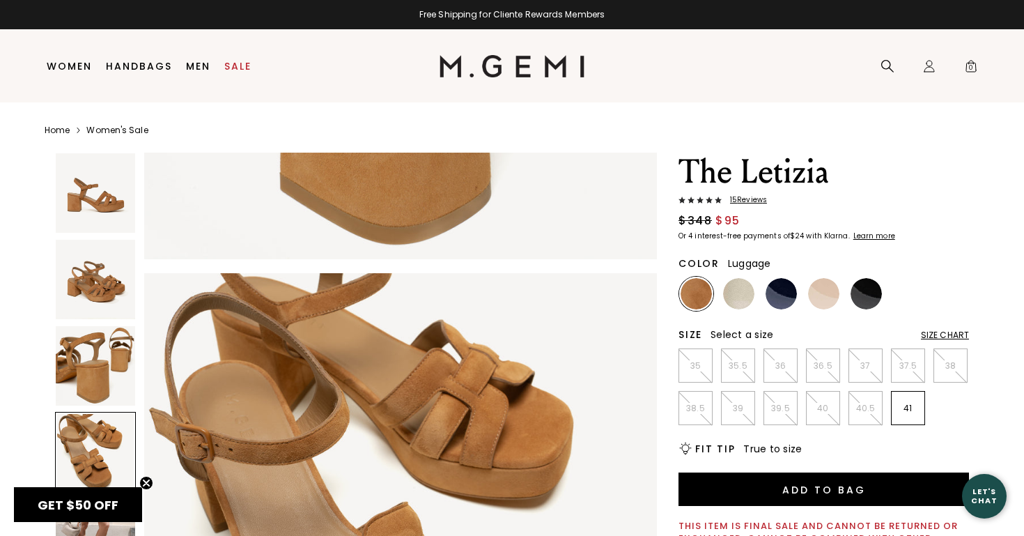
scroll to position [1580, 0]
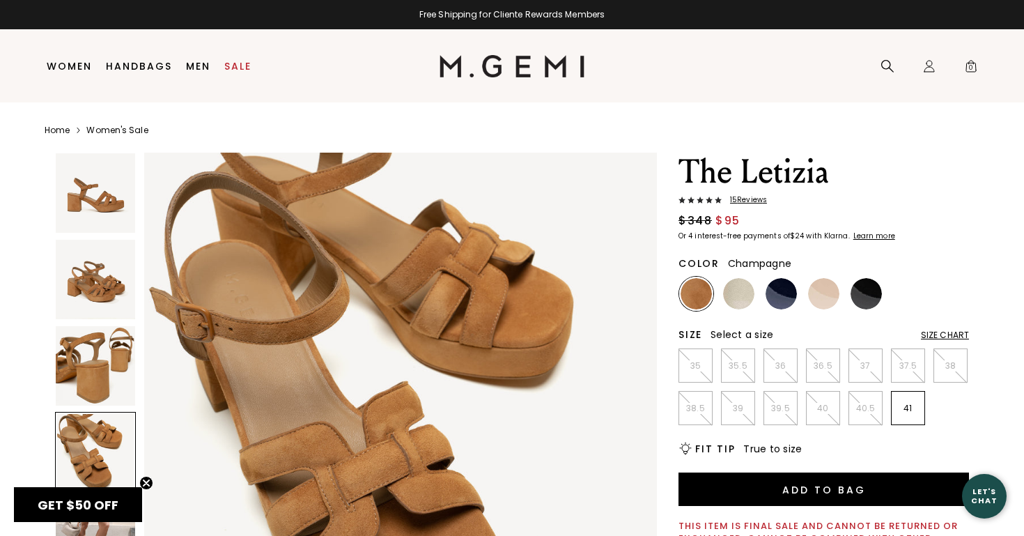
click at [737, 297] on img at bounding box center [738, 293] width 31 height 31
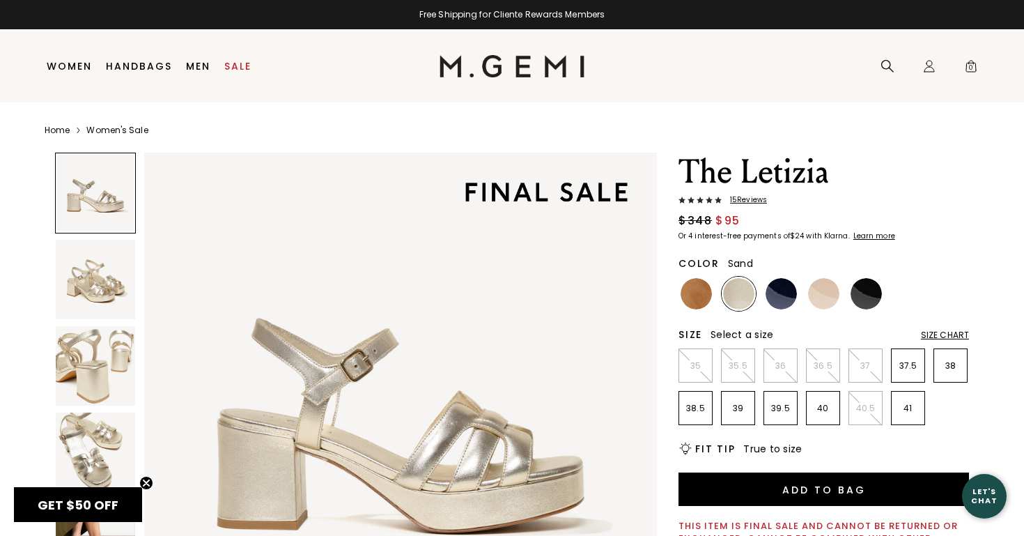
click at [824, 297] on img at bounding box center [823, 293] width 31 height 31
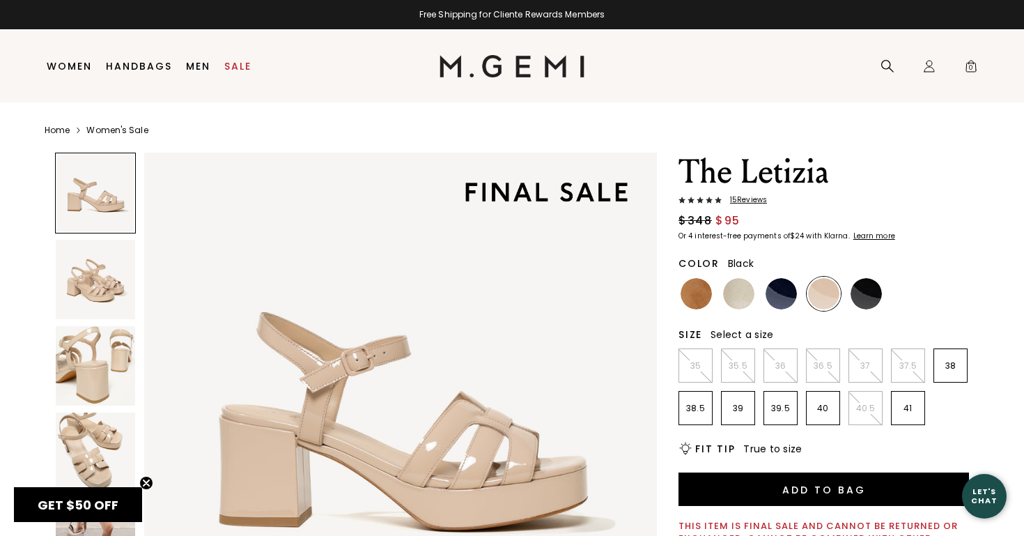
click at [863, 298] on img at bounding box center [866, 293] width 31 height 31
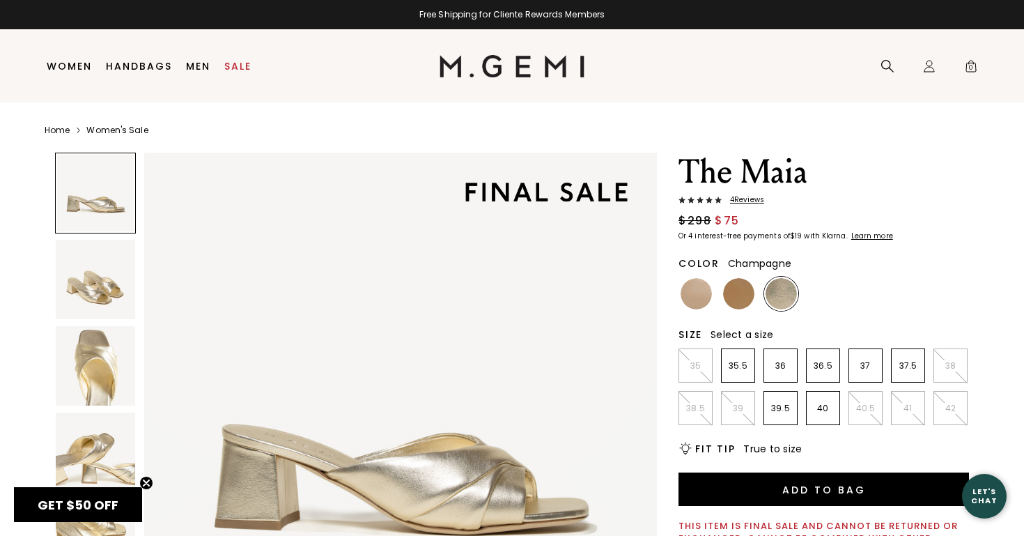
click at [93, 275] on img at bounding box center [95, 279] width 79 height 79
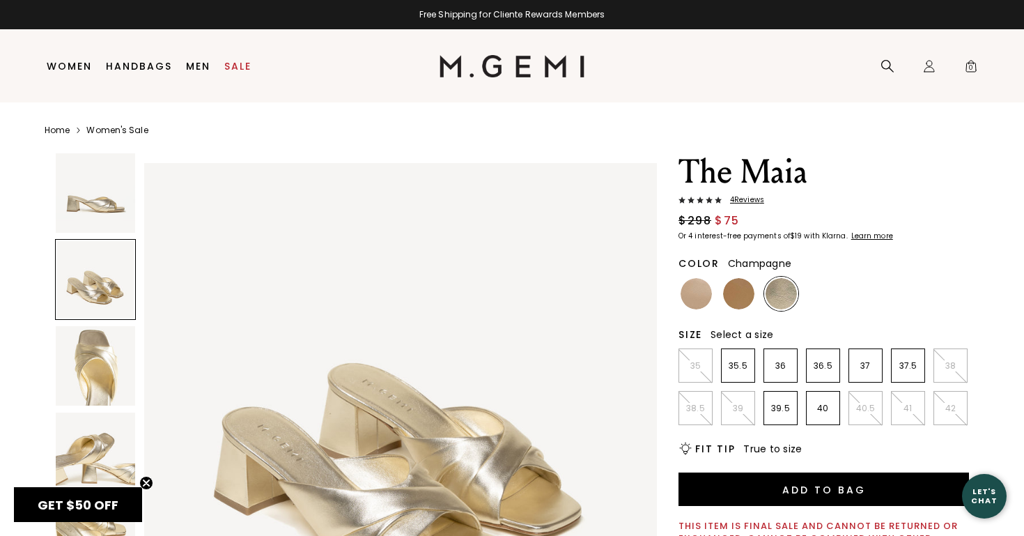
scroll to position [527, 0]
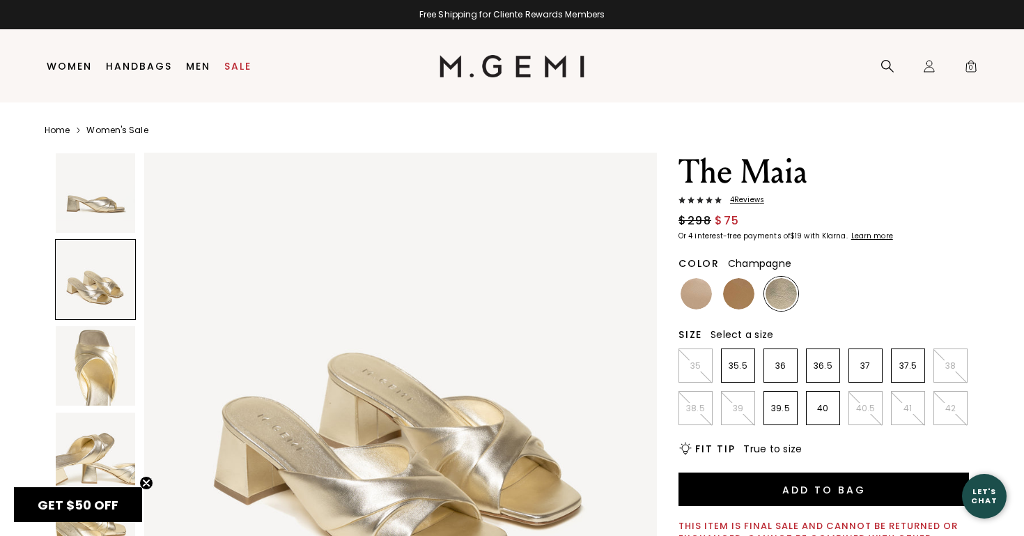
click at [91, 332] on img at bounding box center [95, 365] width 79 height 79
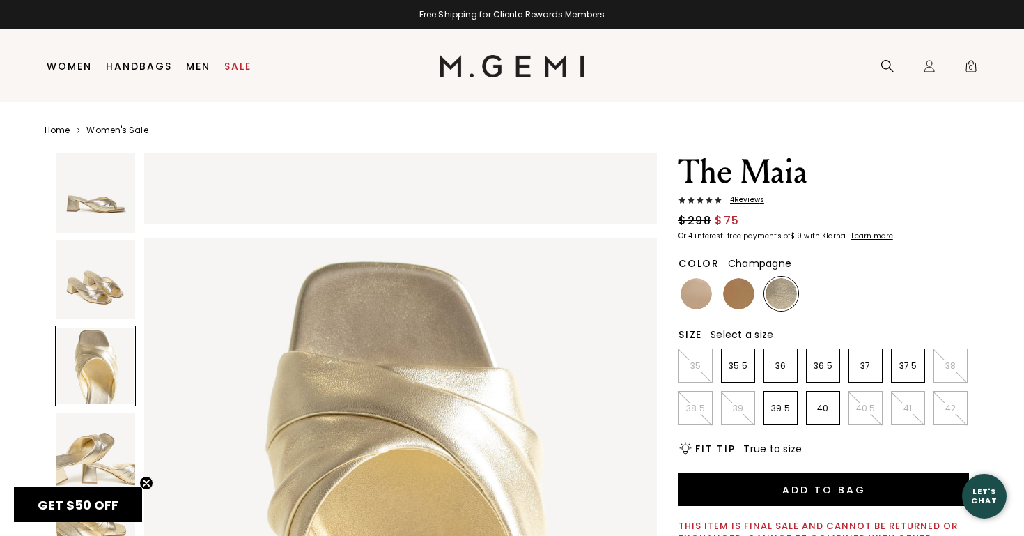
scroll to position [1053, 0]
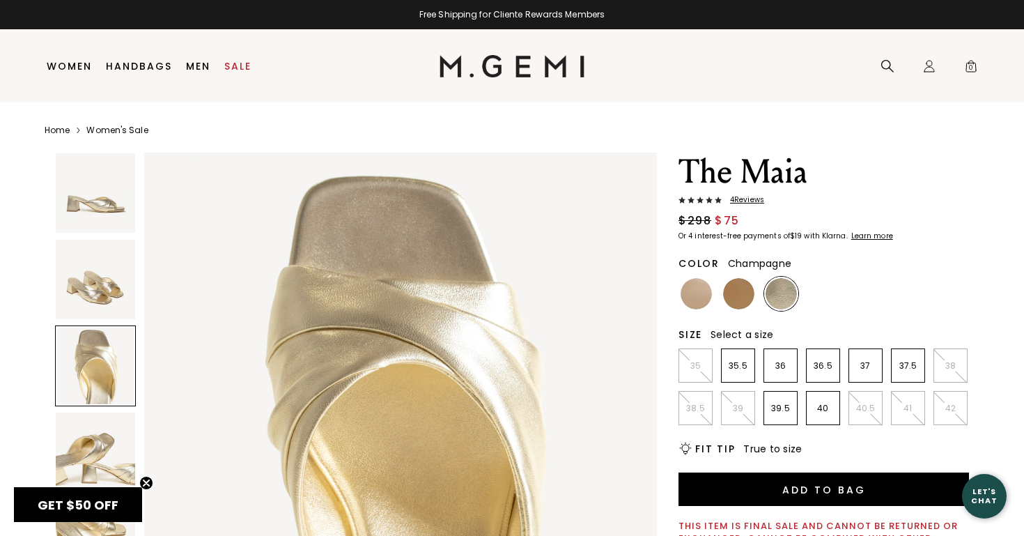
click at [72, 449] on img at bounding box center [95, 451] width 79 height 79
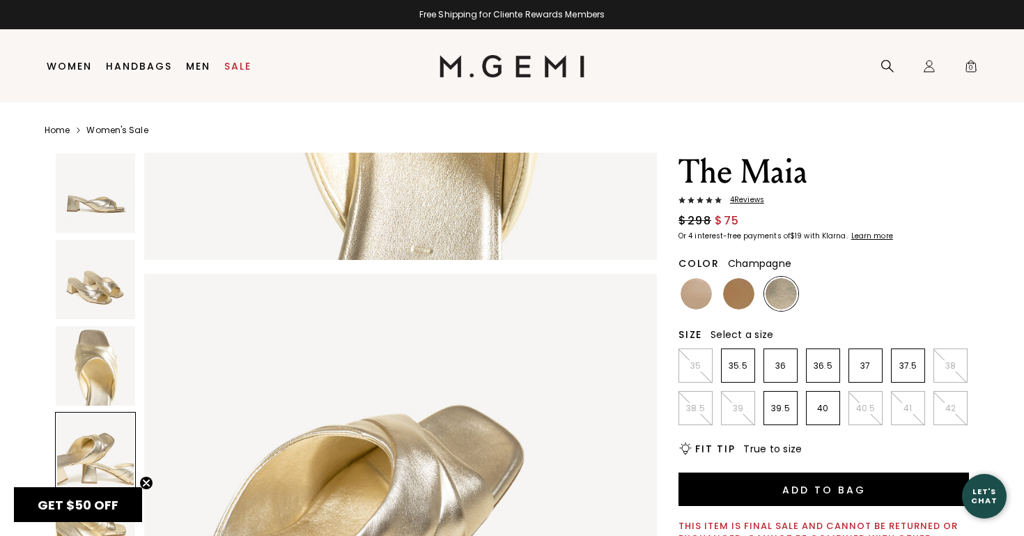
scroll to position [1580, 0]
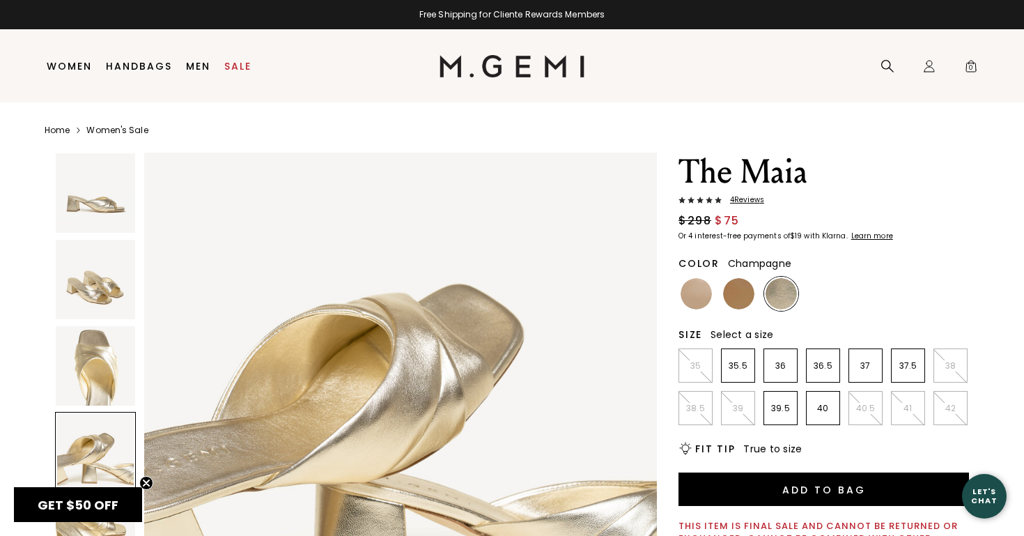
click at [750, 201] on span "4 Review s" at bounding box center [743, 200] width 43 height 8
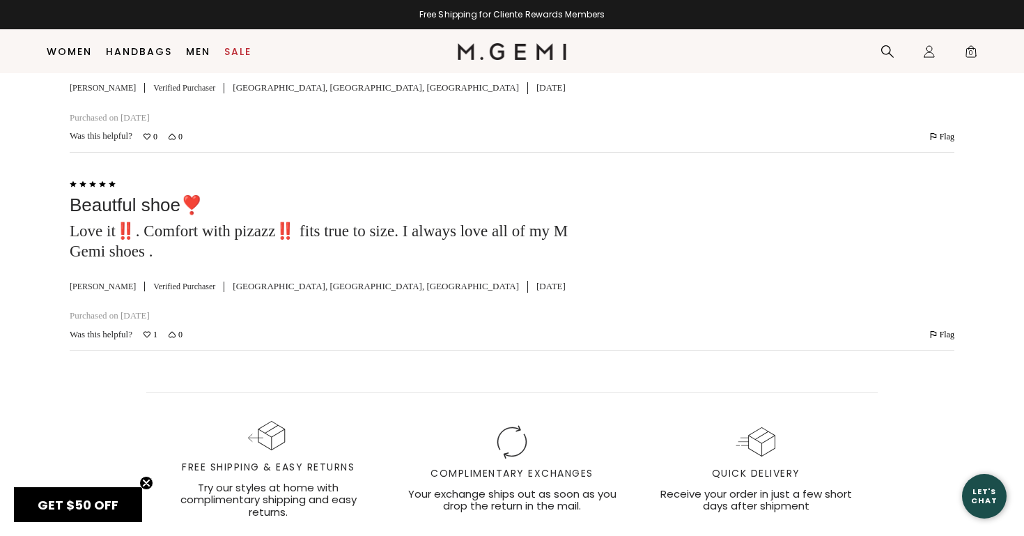
scroll to position [2877, 0]
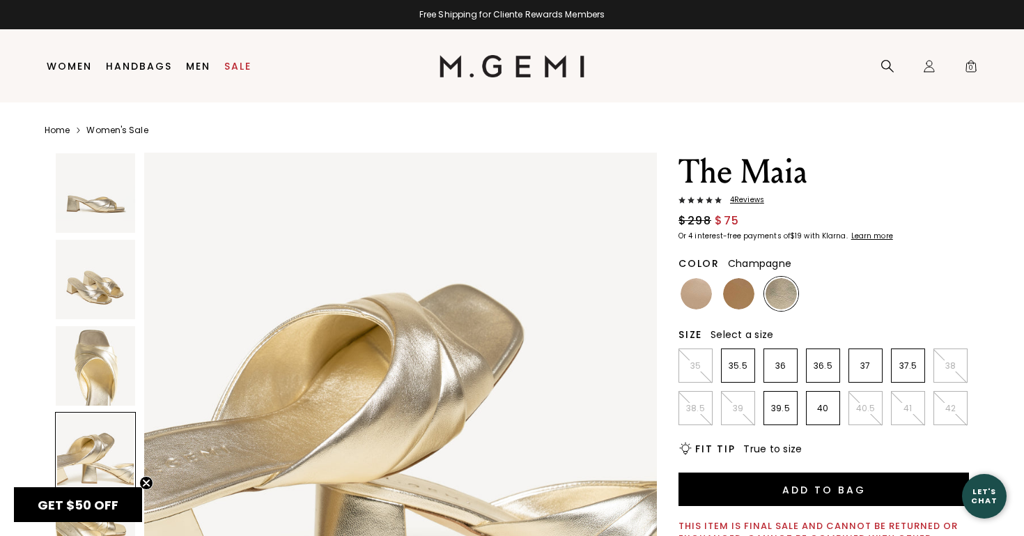
scroll to position [1574, 0]
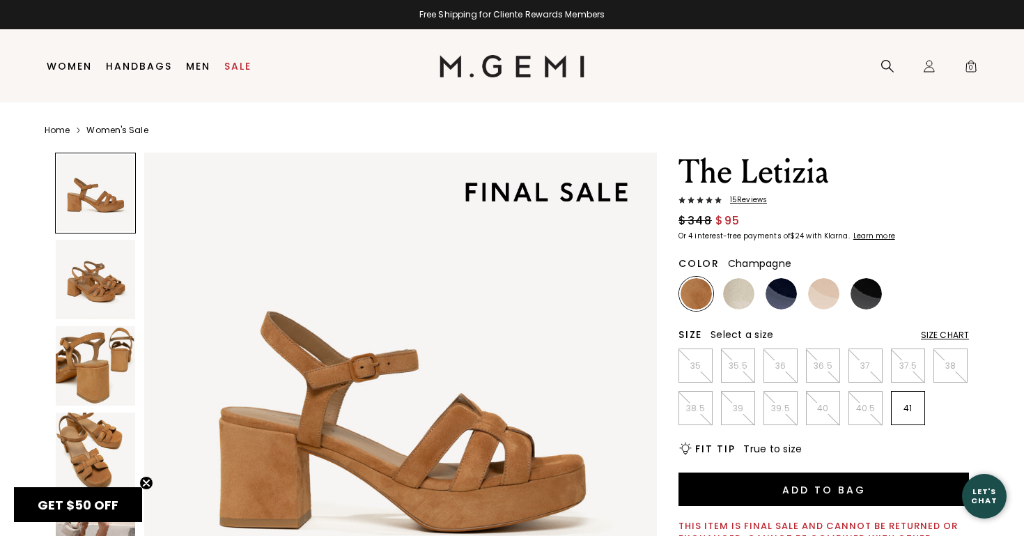
click at [743, 294] on img at bounding box center [738, 293] width 31 height 31
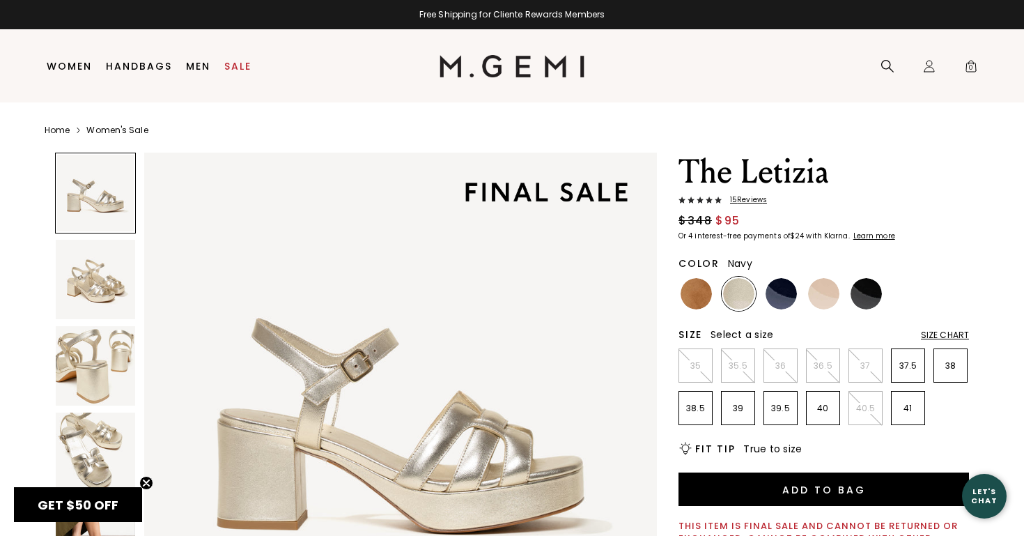
click at [785, 288] on img at bounding box center [781, 293] width 31 height 31
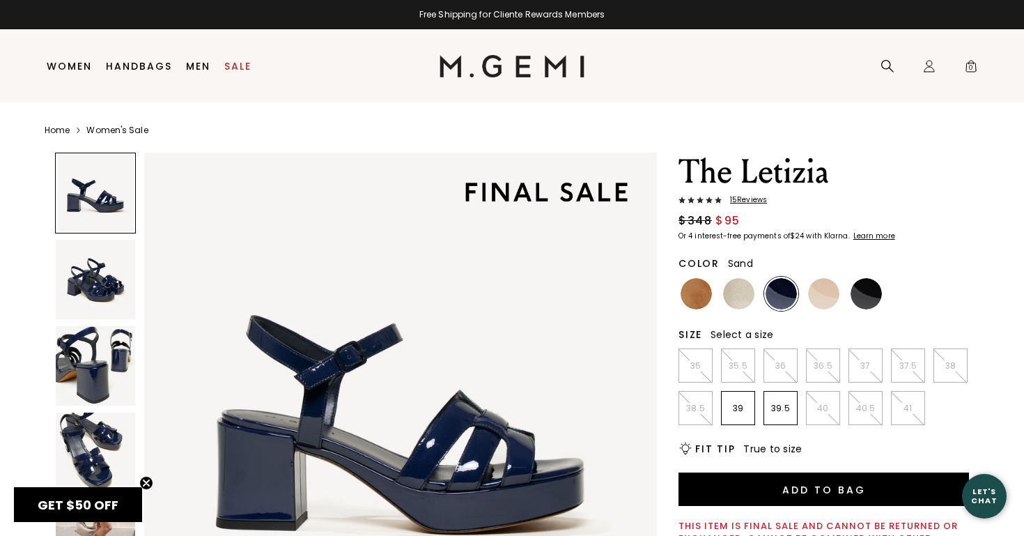
click at [827, 293] on img at bounding box center [823, 293] width 31 height 31
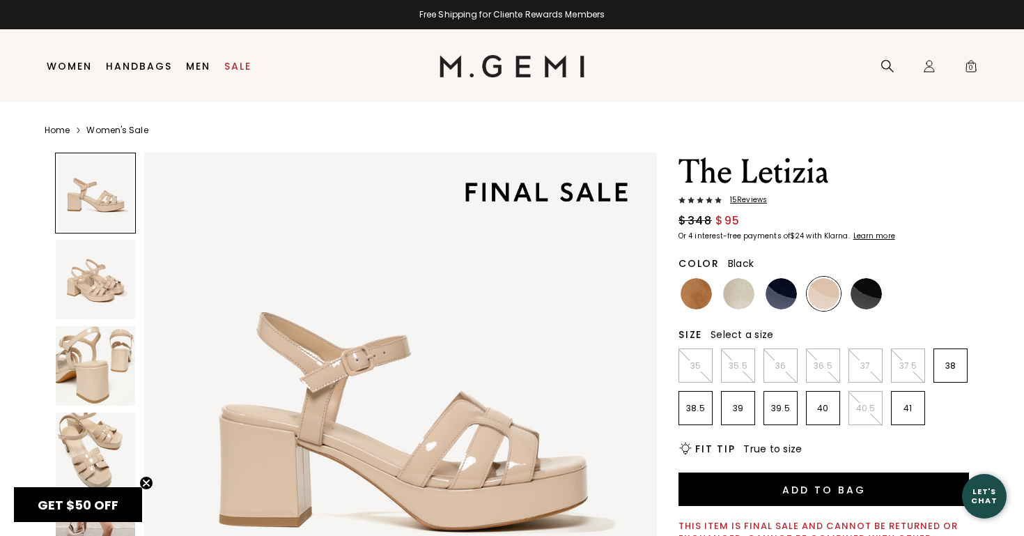
click at [865, 293] on img at bounding box center [866, 293] width 31 height 31
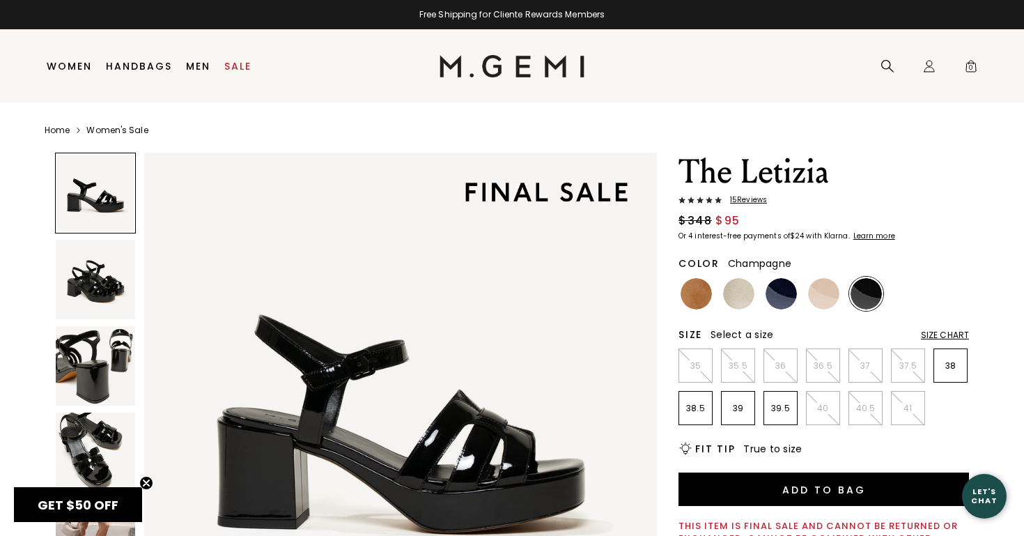
click at [738, 298] on img at bounding box center [738, 293] width 31 height 31
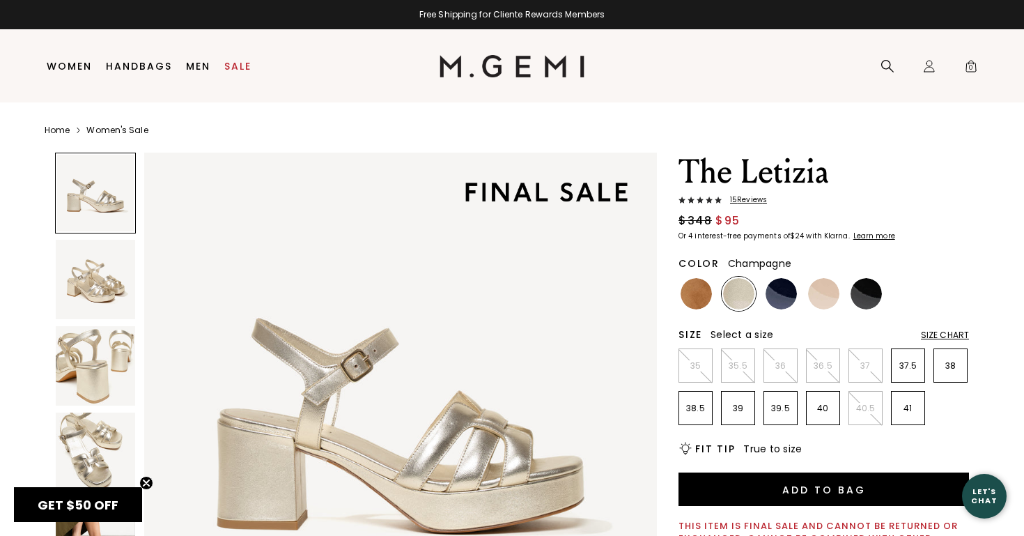
click at [943, 336] on div "Size Chart" at bounding box center [945, 335] width 48 height 11
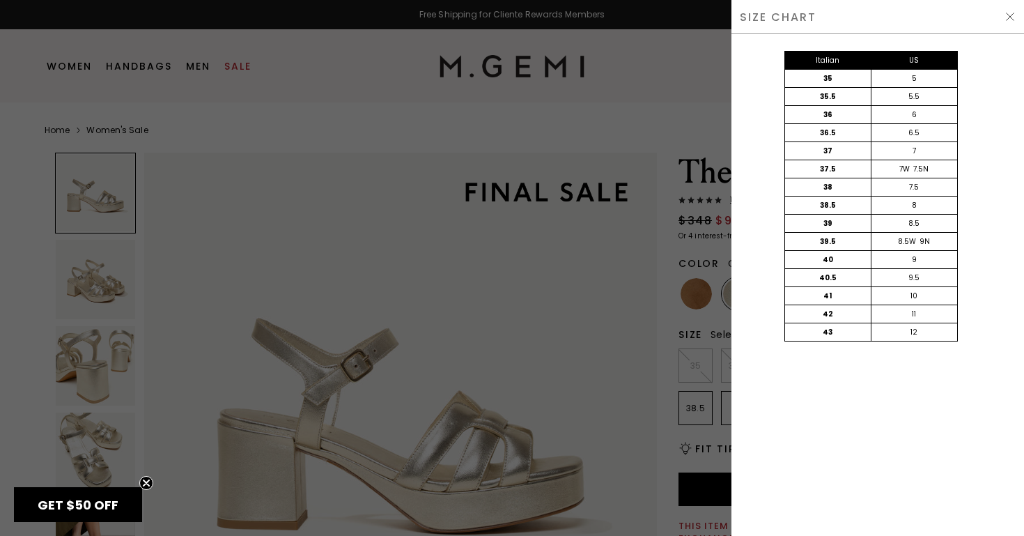
click at [1010, 18] on img at bounding box center [1010, 16] width 11 height 11
